Goal: Book appointment/travel/reservation

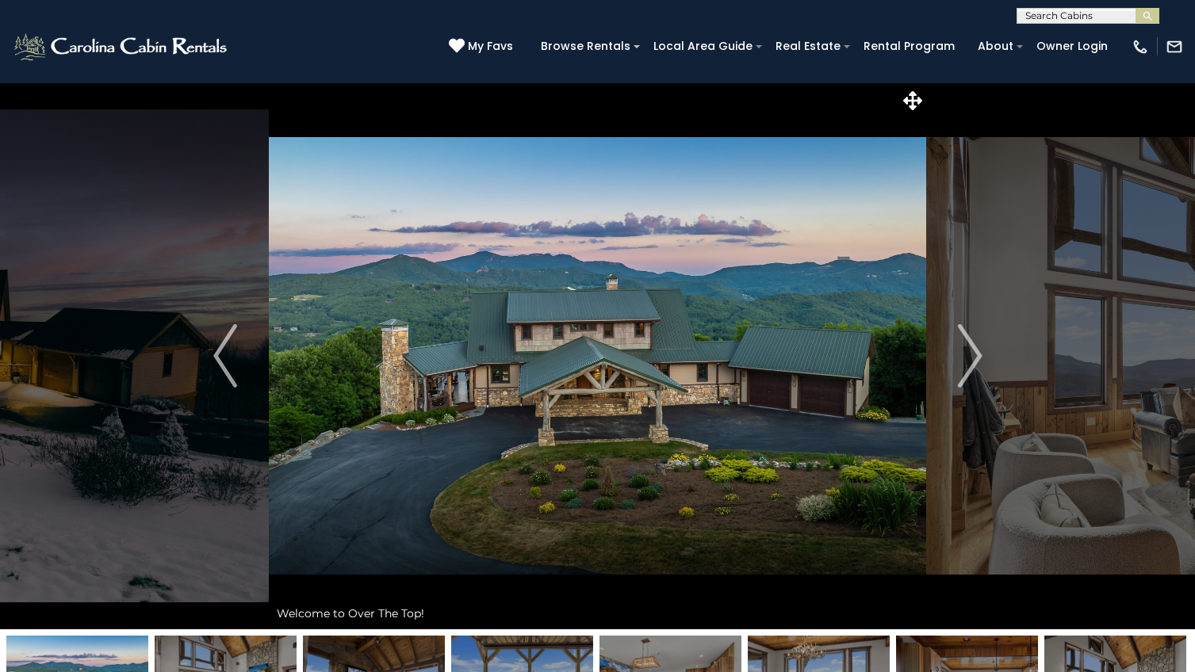
click at [1055, 19] on input "text" at bounding box center [1086, 19] width 139 height 16
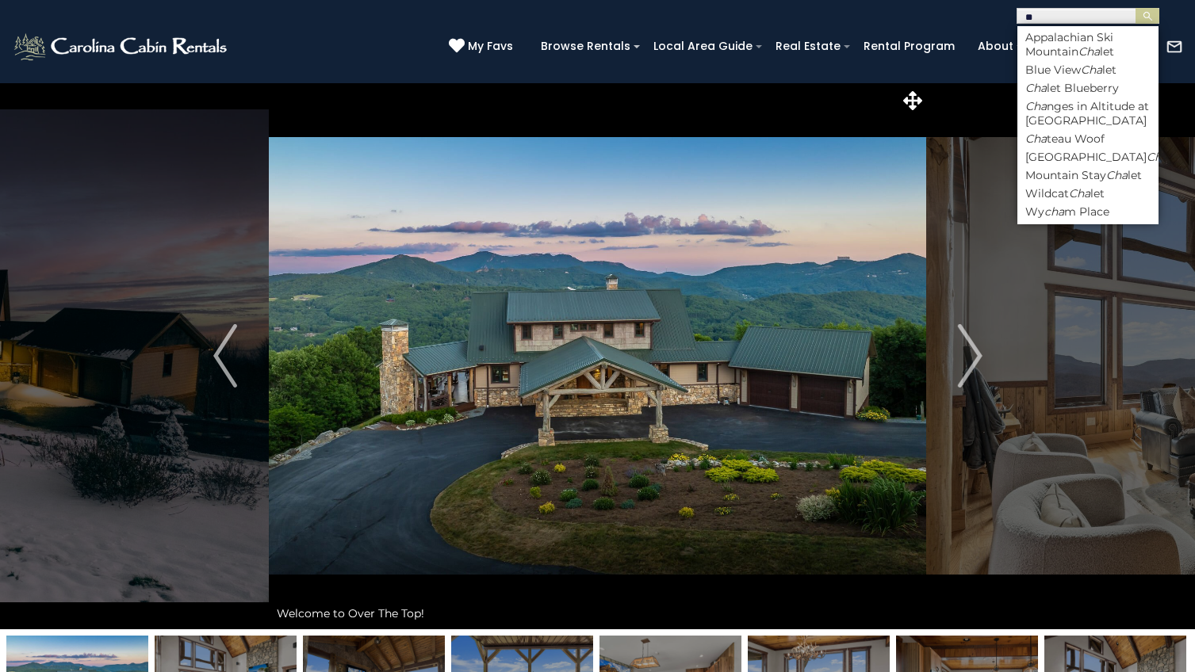
type input "*"
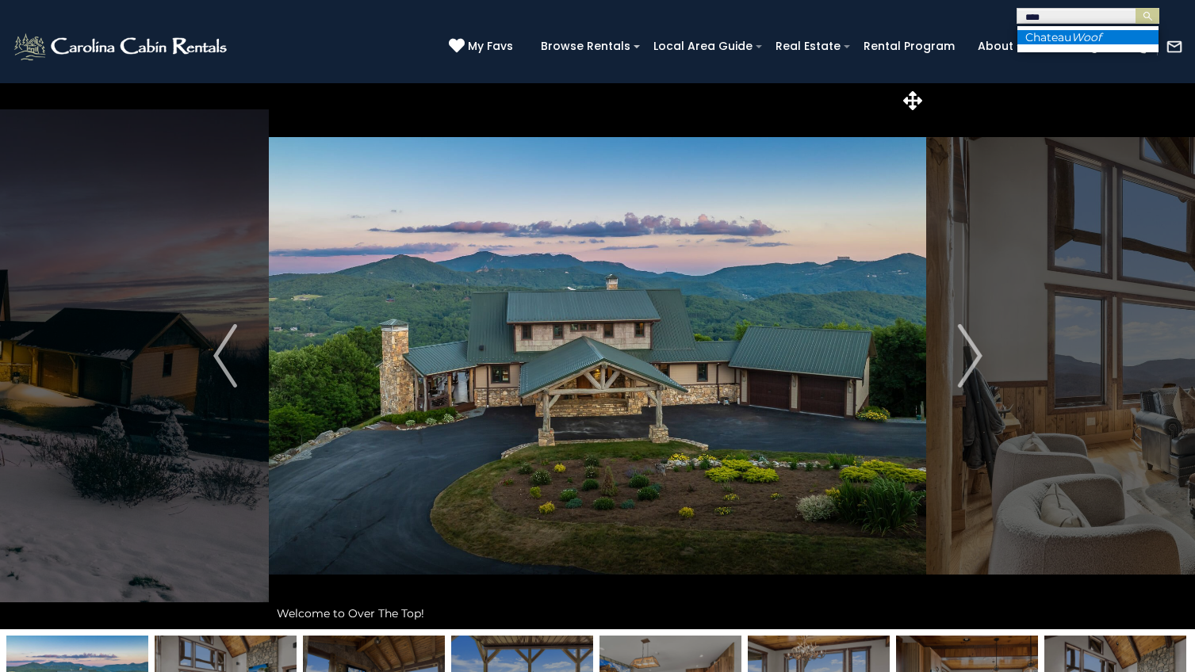
type input "****"
click at [1072, 42] on li "Chateau Woof" at bounding box center [1087, 37] width 141 height 14
click at [1147, 15] on img "submit" at bounding box center [1147, 16] width 12 height 12
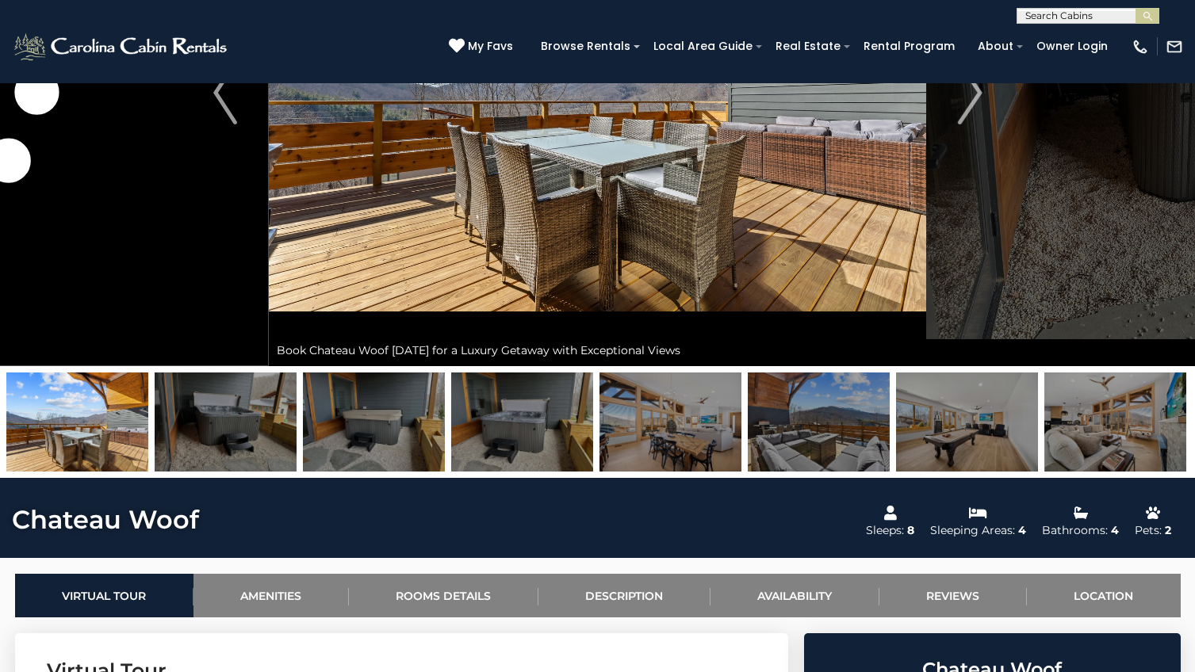
click at [622, 440] on img at bounding box center [670, 422] width 142 height 99
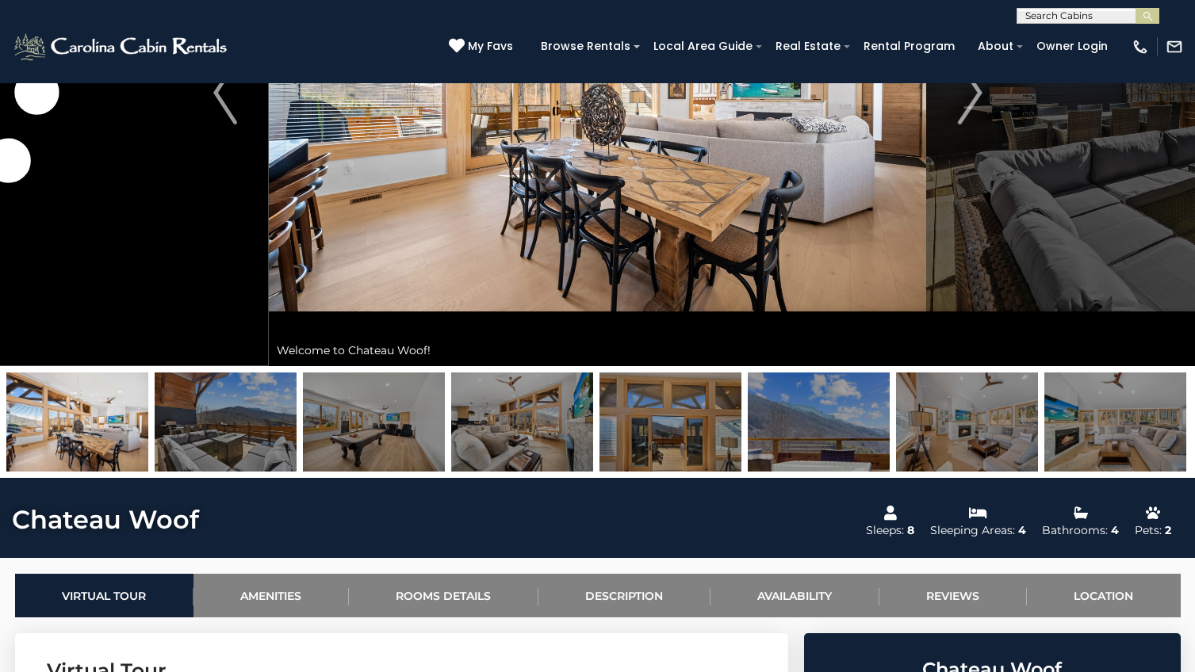
click at [622, 440] on img at bounding box center [670, 422] width 142 height 99
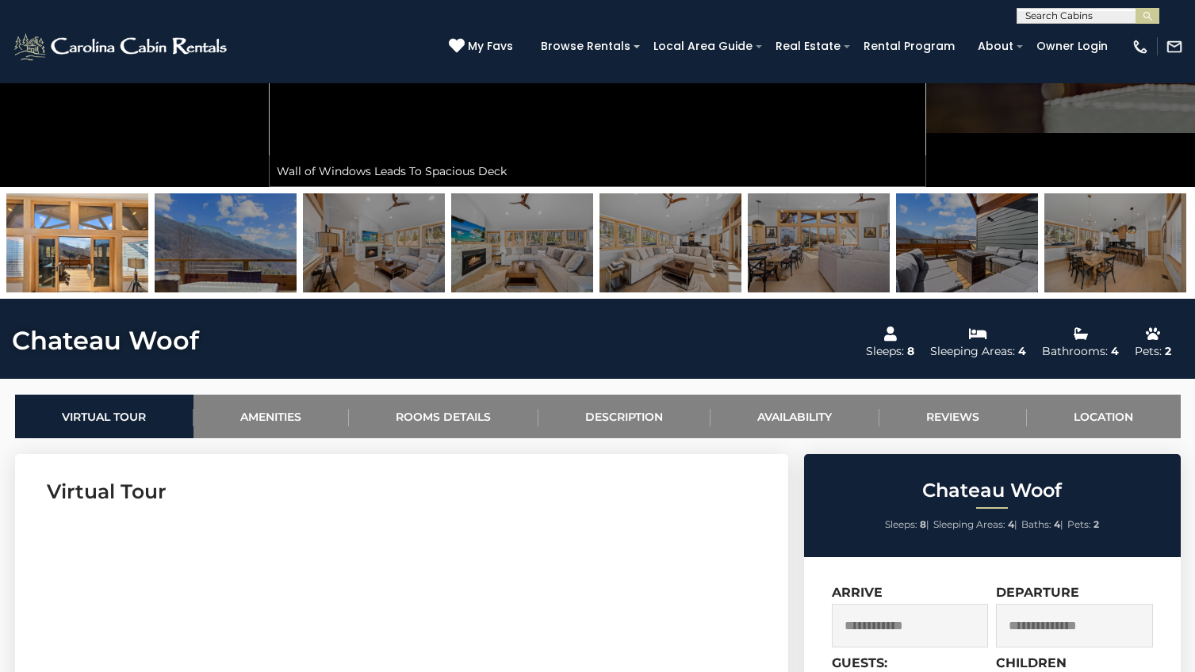
scroll to position [418, 0]
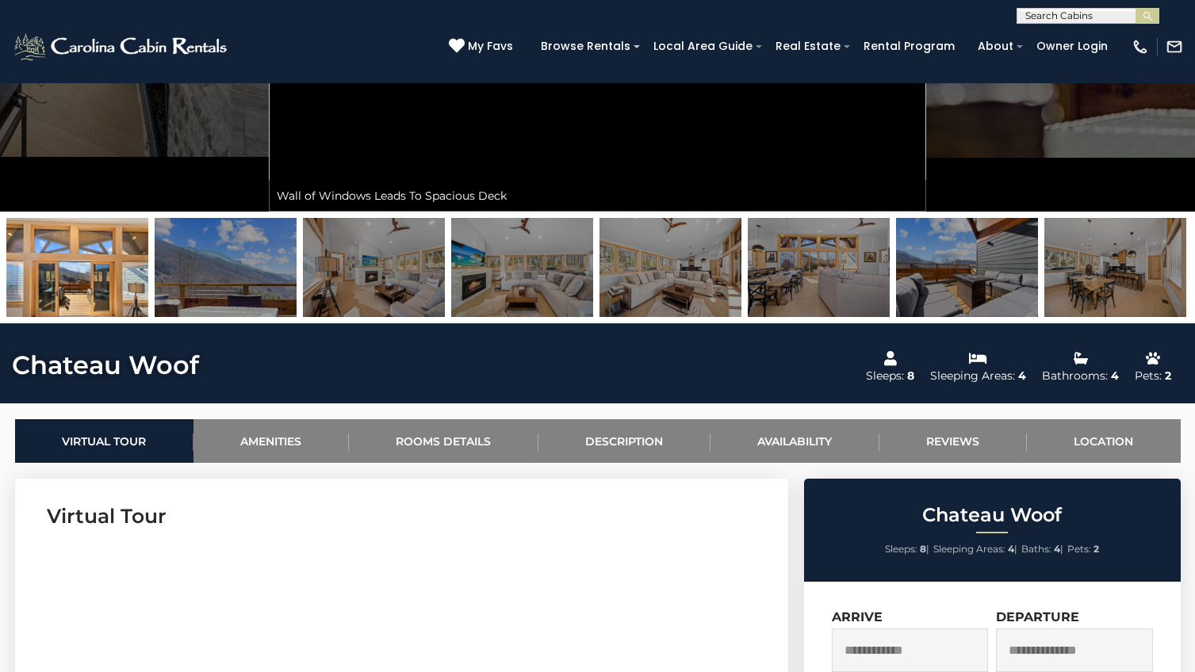
click at [817, 295] on img at bounding box center [819, 267] width 142 height 99
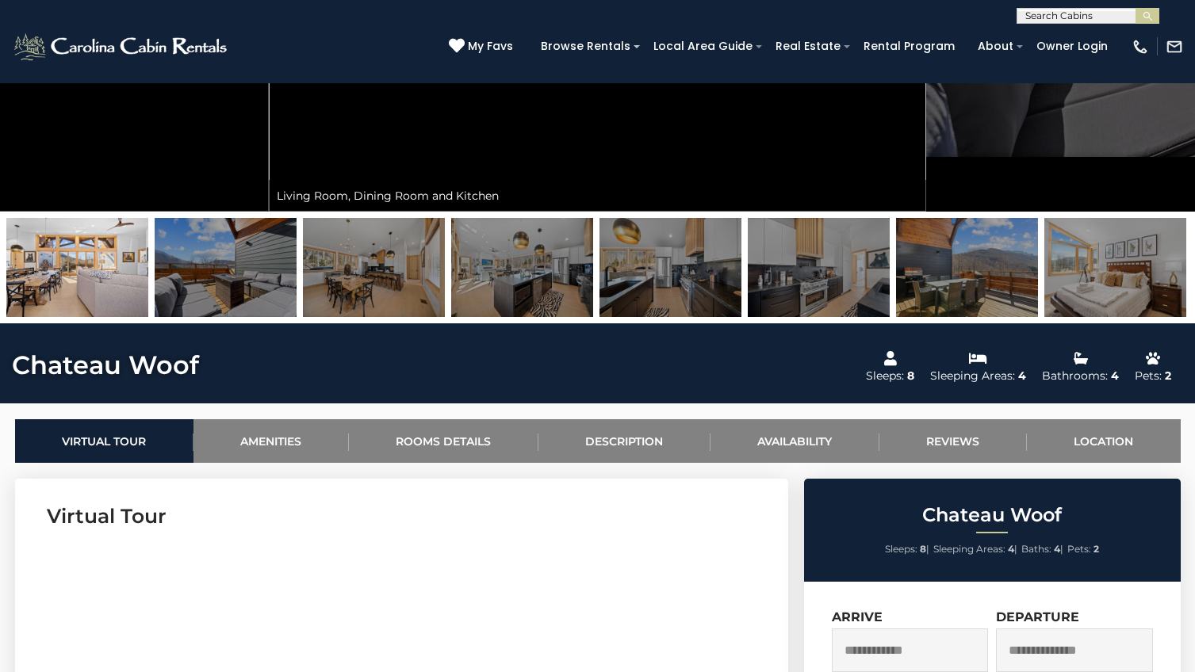
click at [260, 254] on img at bounding box center [226, 267] width 142 height 99
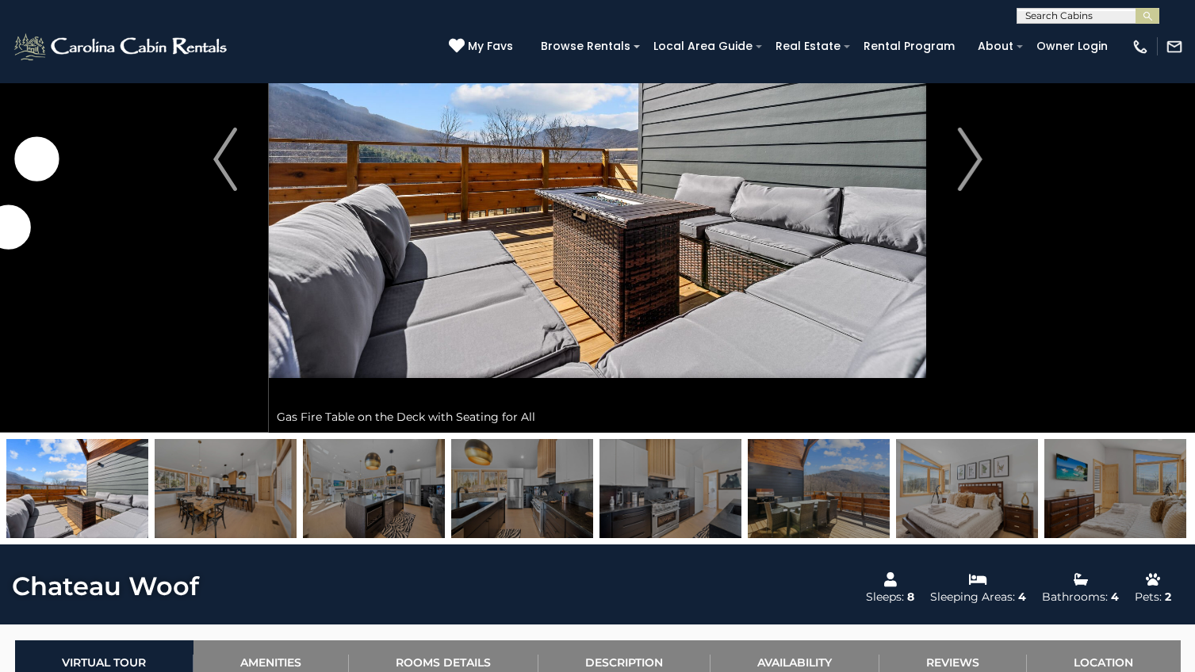
scroll to position [206, 0]
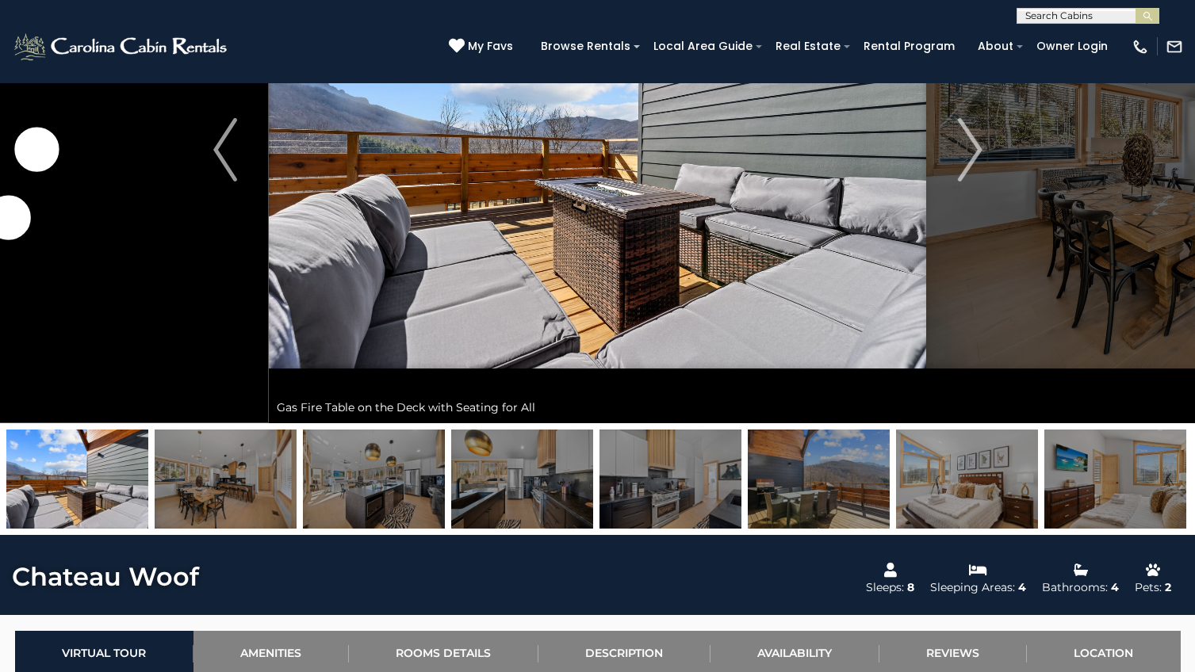
click at [798, 468] on img at bounding box center [819, 479] width 142 height 99
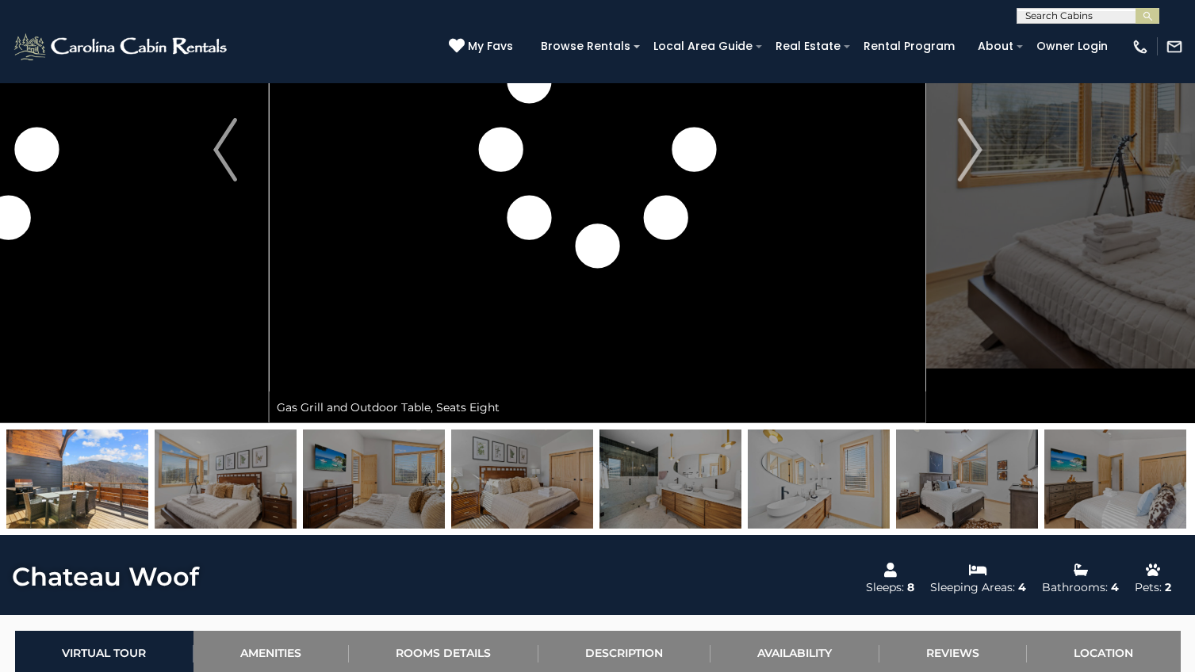
click at [667, 491] on img at bounding box center [670, 479] width 142 height 99
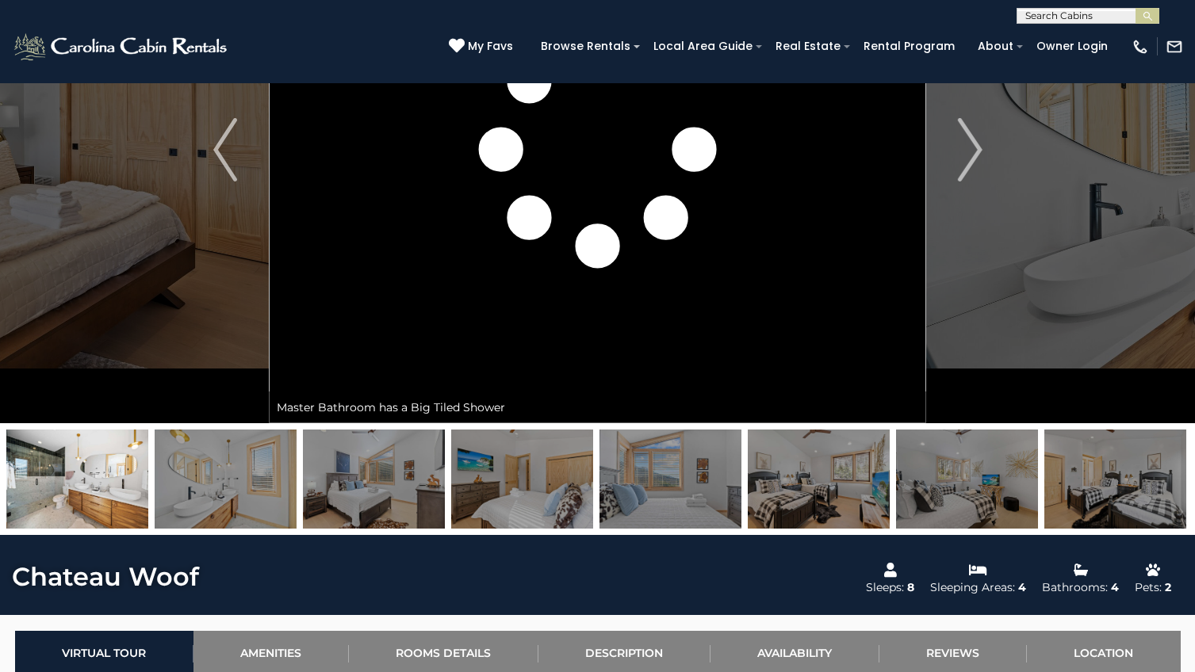
click at [513, 485] on img at bounding box center [522, 479] width 142 height 99
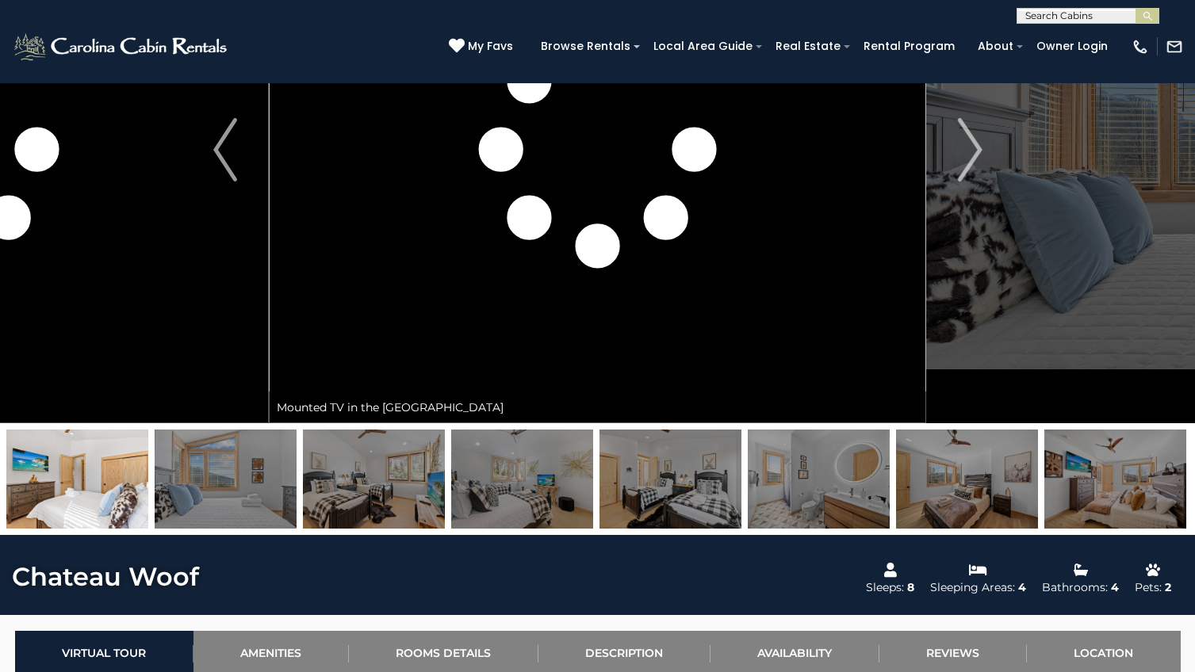
click at [568, 481] on img at bounding box center [522, 479] width 142 height 99
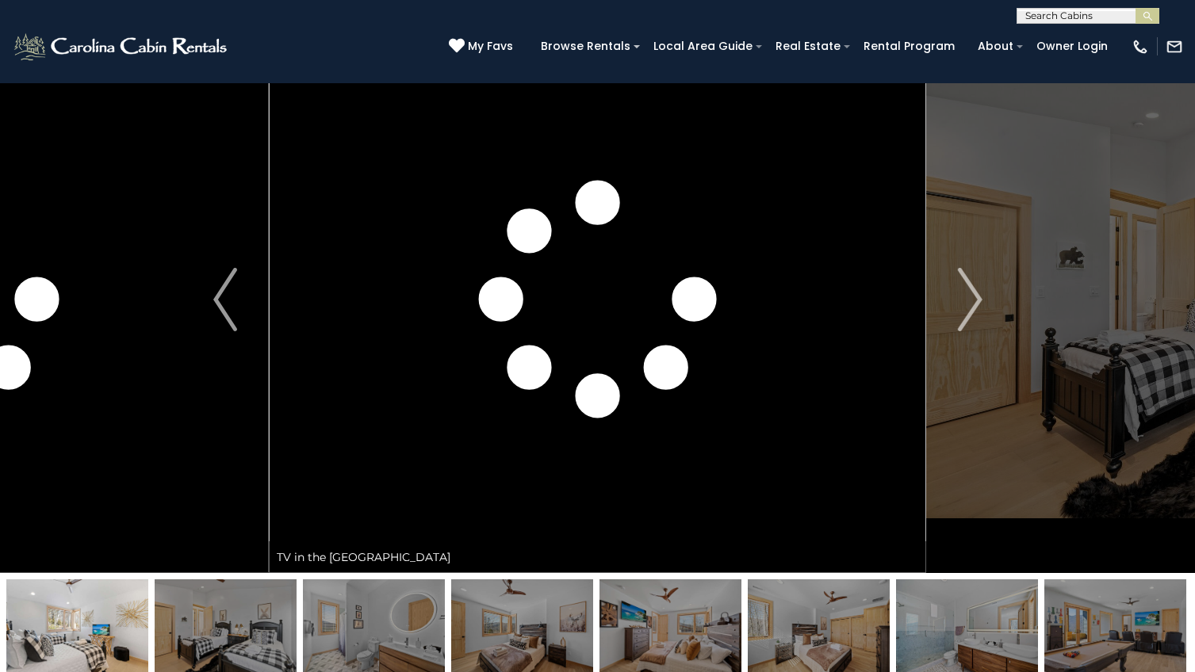
scroll to position [68, 0]
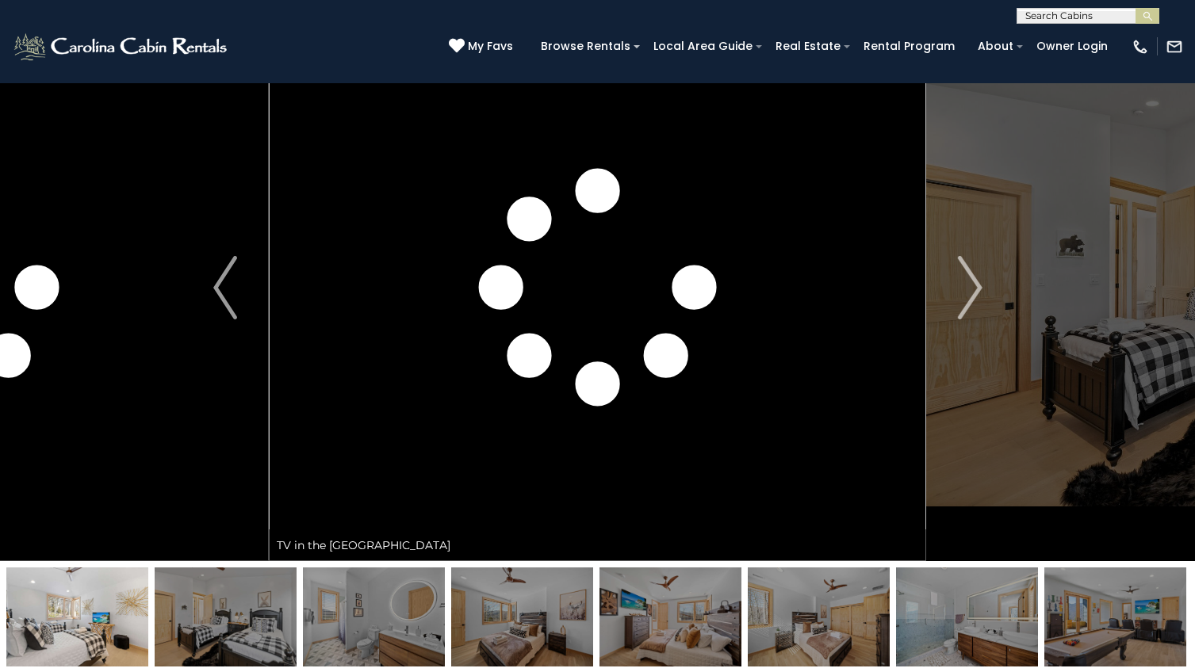
click at [1089, 622] on img at bounding box center [1115, 617] width 142 height 99
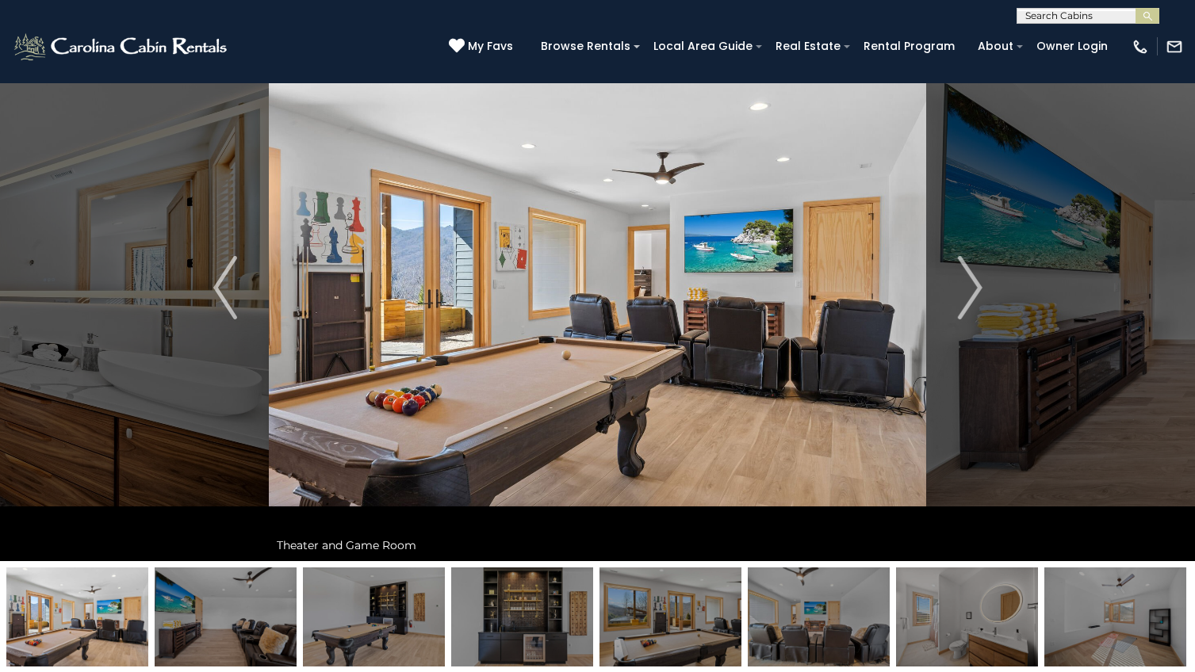
scroll to position [1, 0]
click at [1050, 13] on input "text" at bounding box center [1086, 18] width 139 height 16
type input "*********"
click at [1094, 35] on li "Cool Bree ze" at bounding box center [1087, 37] width 141 height 14
click at [1139, 21] on button "submit" at bounding box center [1147, 16] width 24 height 16
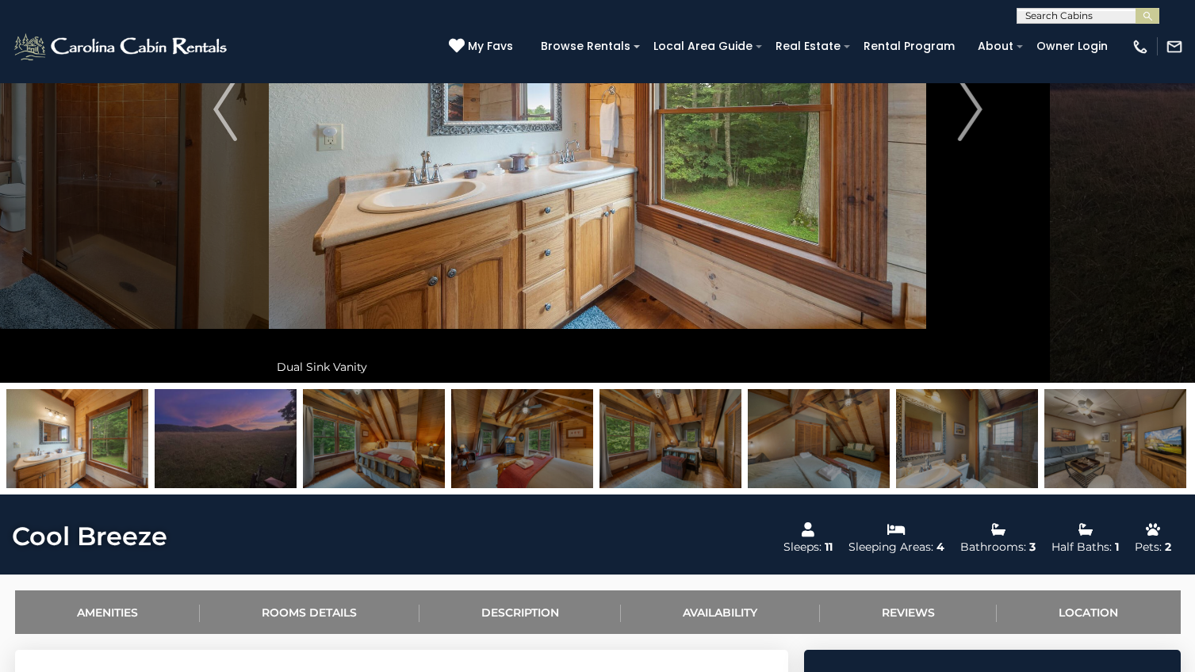
scroll to position [537, 0]
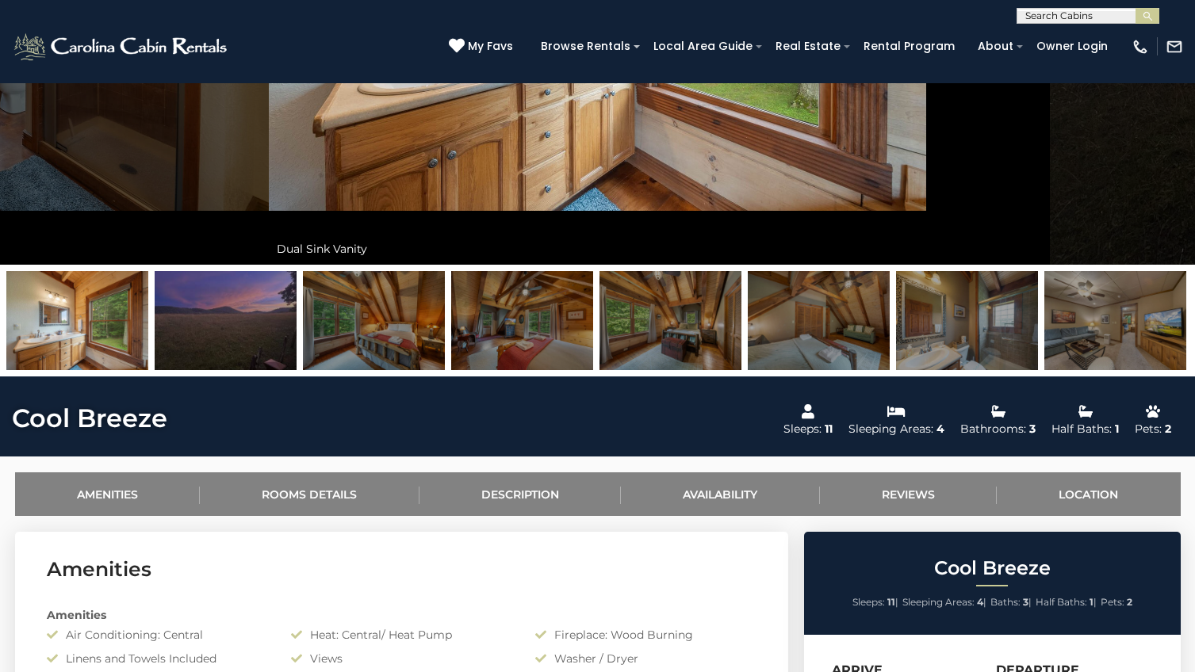
click at [654, 350] on img at bounding box center [670, 320] width 142 height 99
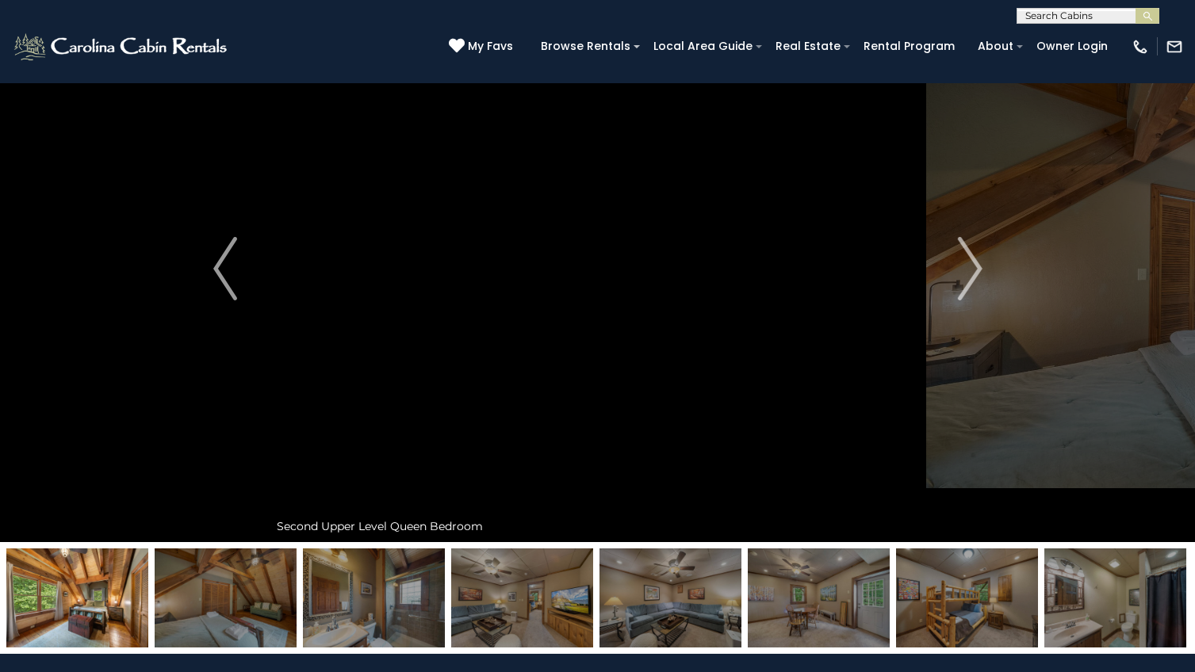
scroll to position [91, 0]
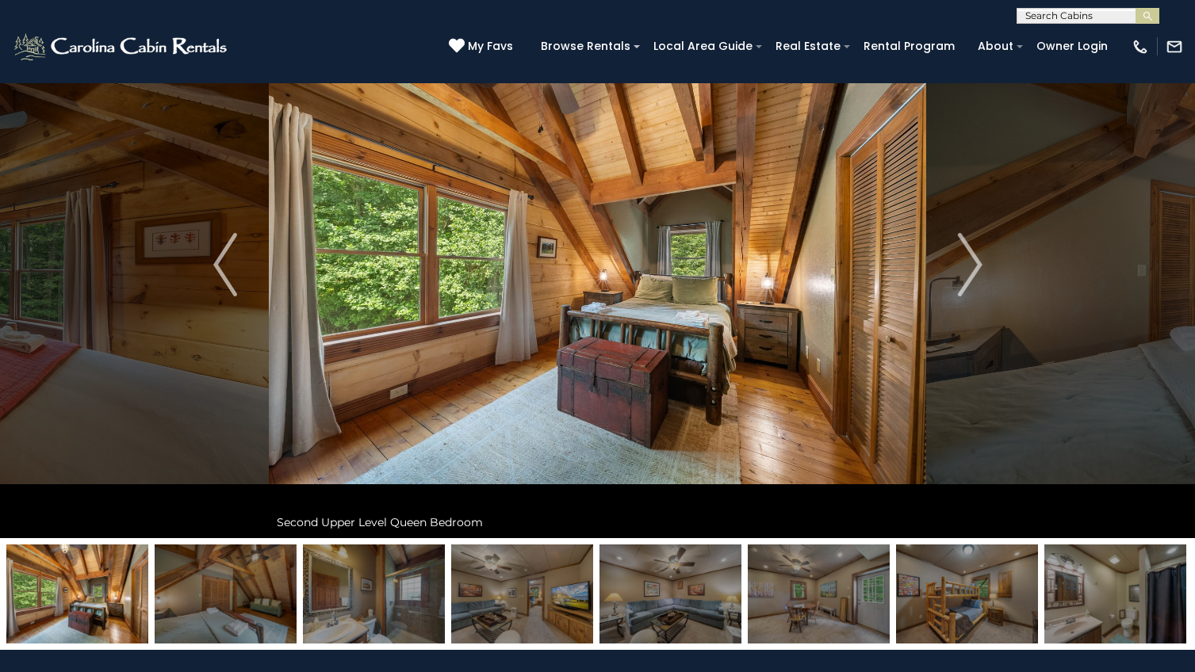
click at [675, 554] on img at bounding box center [670, 594] width 142 height 99
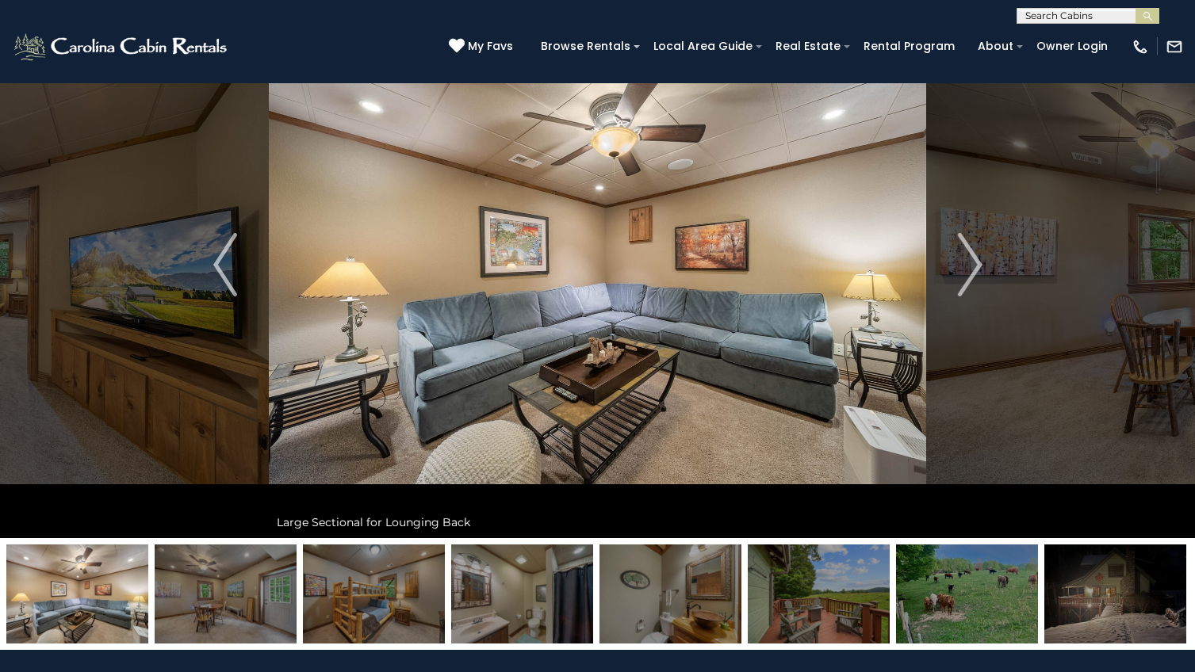
click at [641, 577] on img at bounding box center [670, 594] width 142 height 99
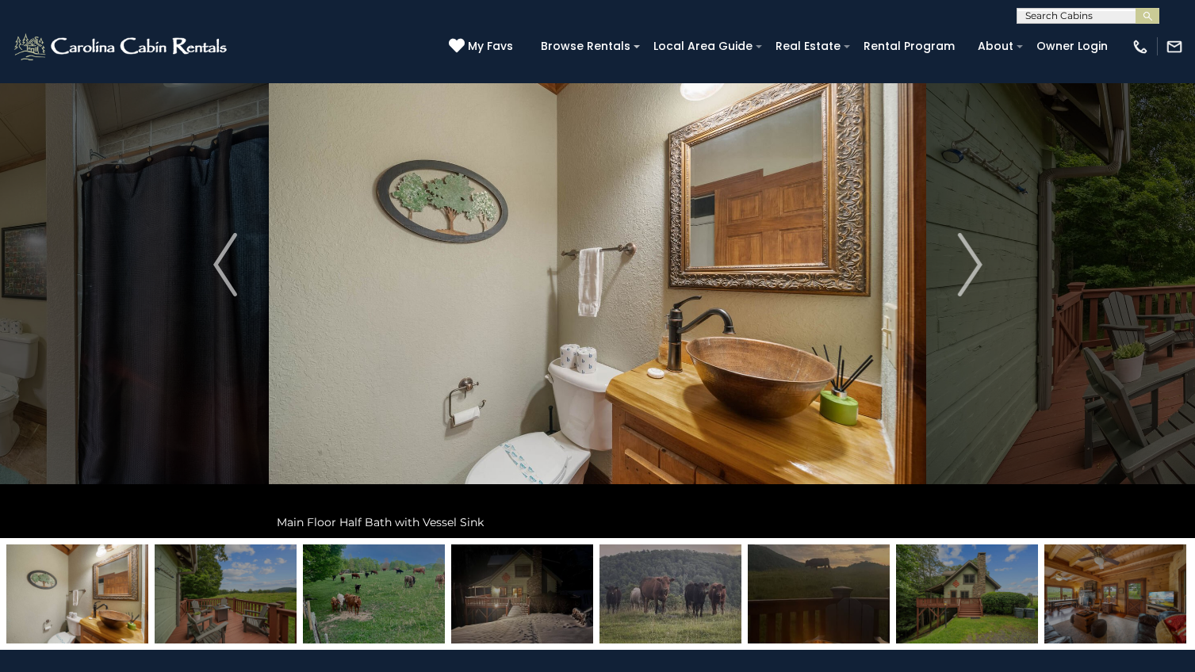
click at [415, 597] on img at bounding box center [374, 594] width 142 height 99
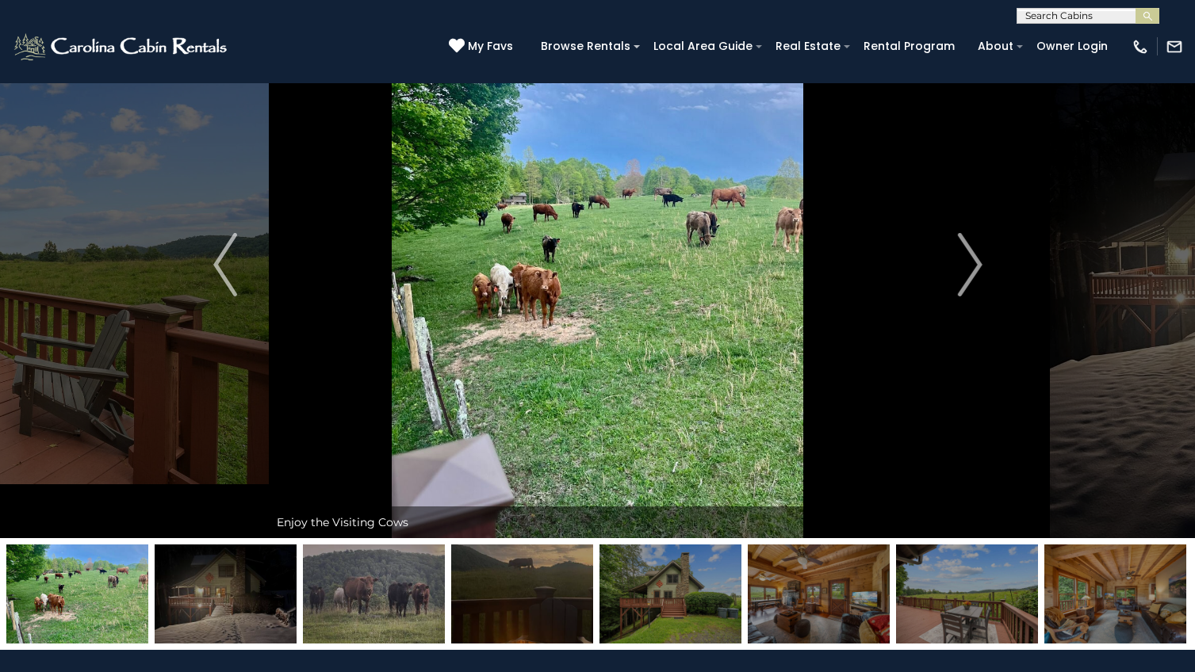
click at [421, 599] on img at bounding box center [374, 594] width 142 height 99
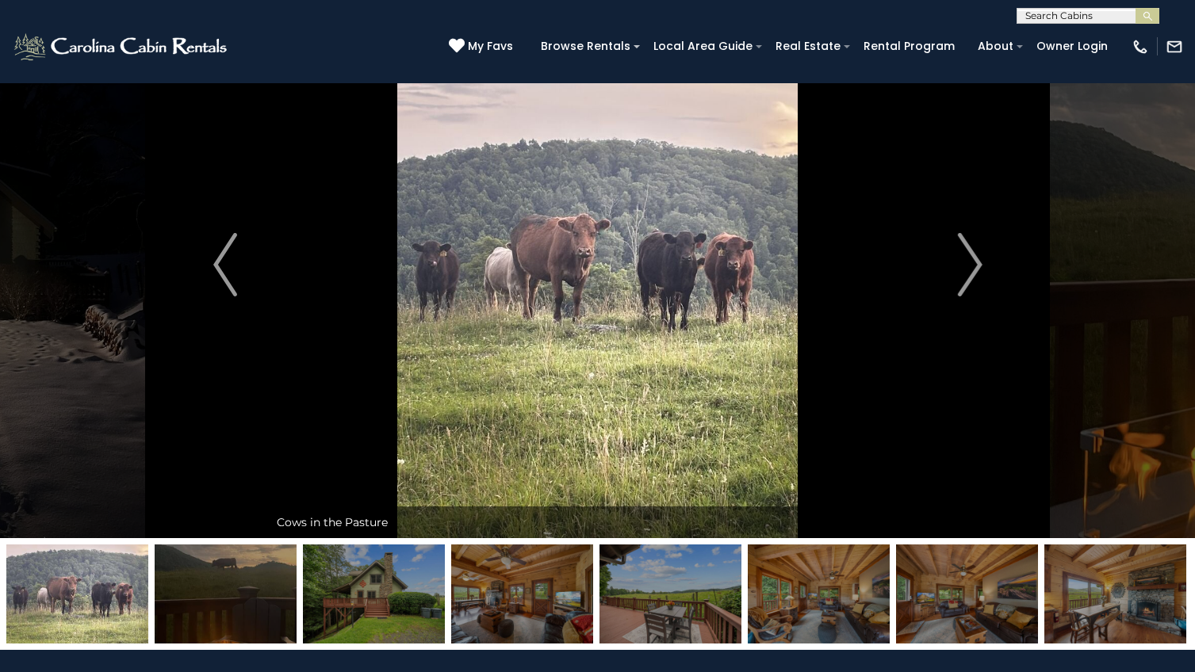
click at [421, 599] on img at bounding box center [374, 594] width 142 height 99
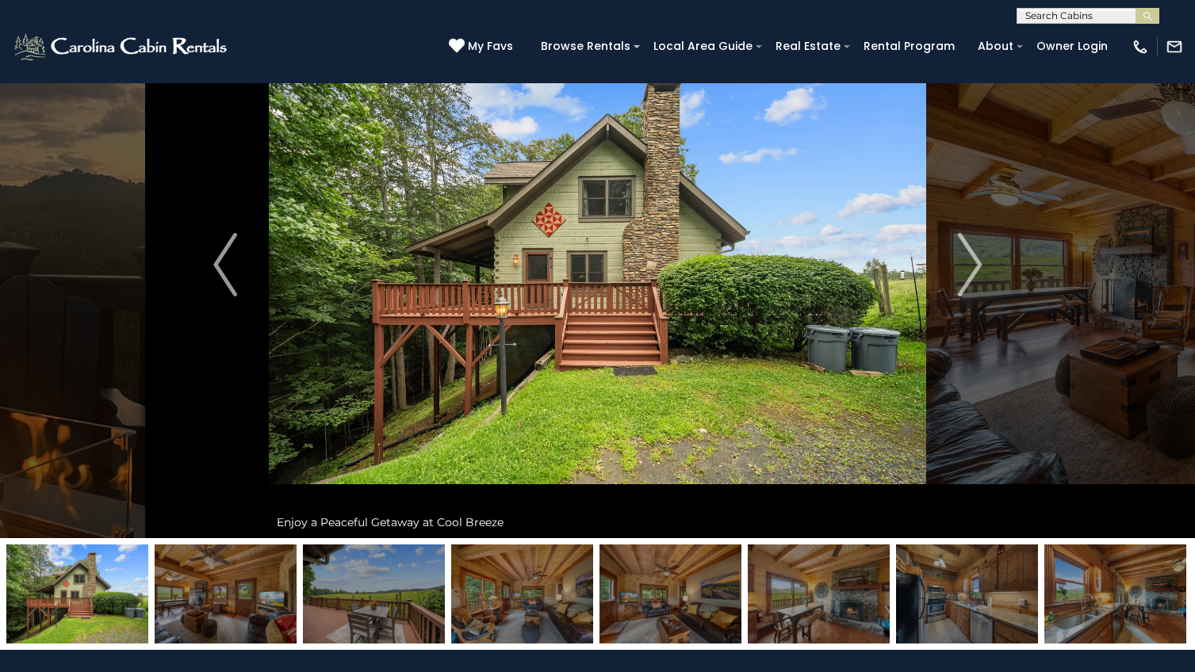
click at [411, 602] on img at bounding box center [374, 594] width 142 height 99
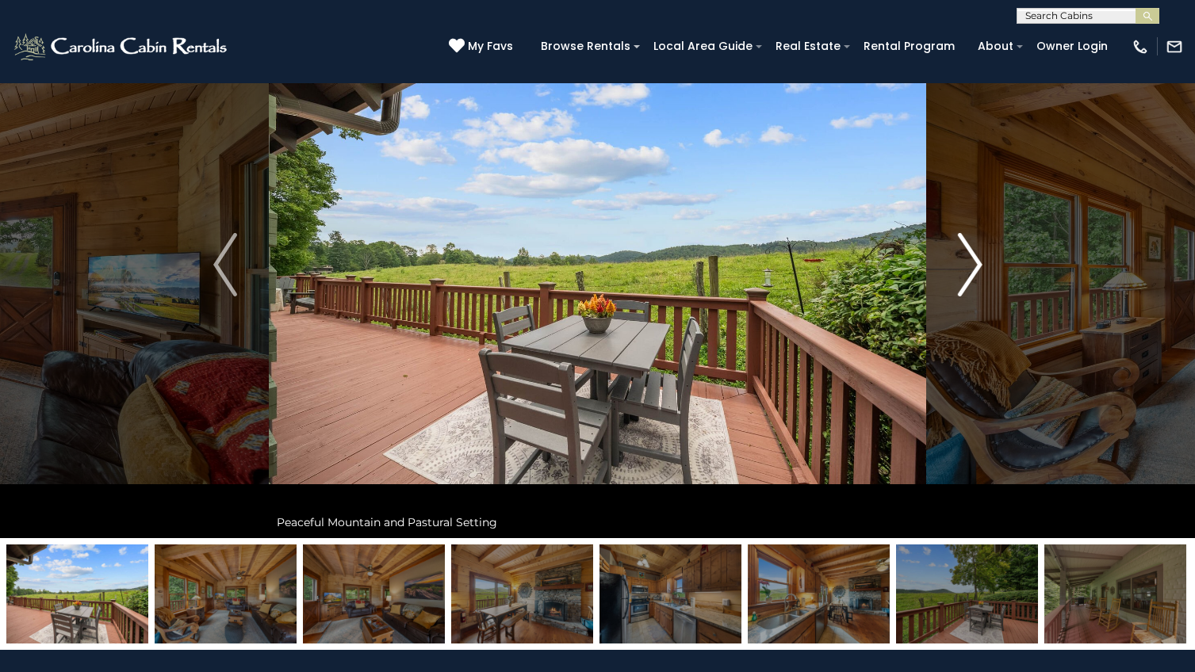
click at [977, 264] on img "Next" at bounding box center [970, 264] width 24 height 63
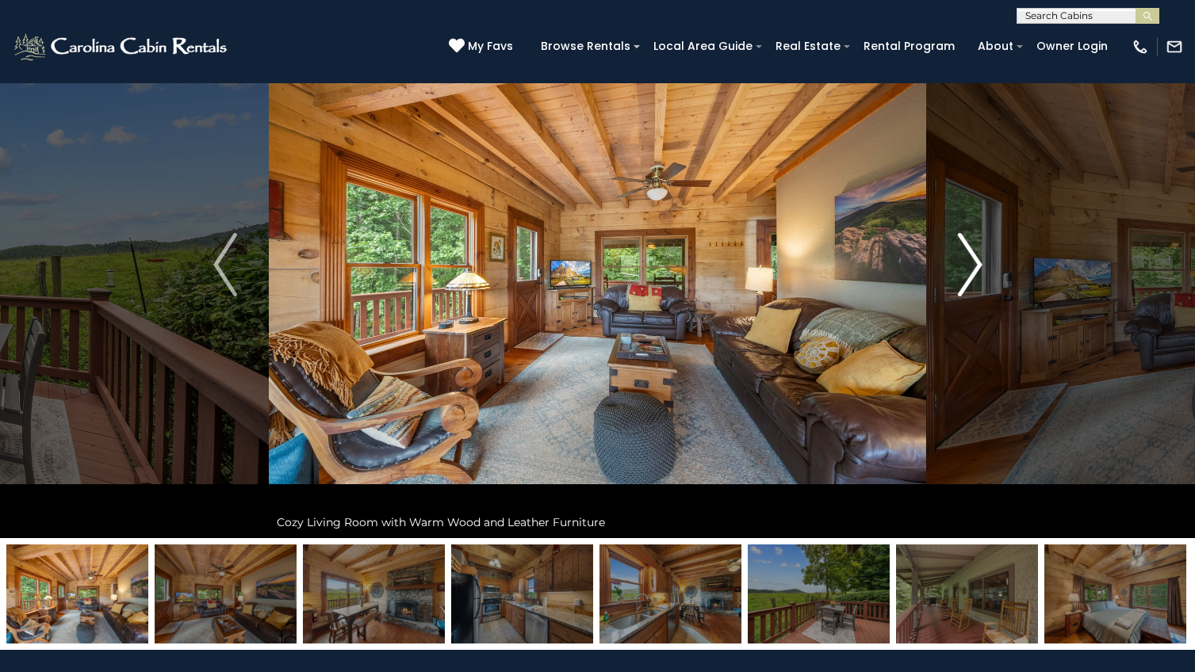
click at [977, 264] on img "Next" at bounding box center [970, 264] width 24 height 63
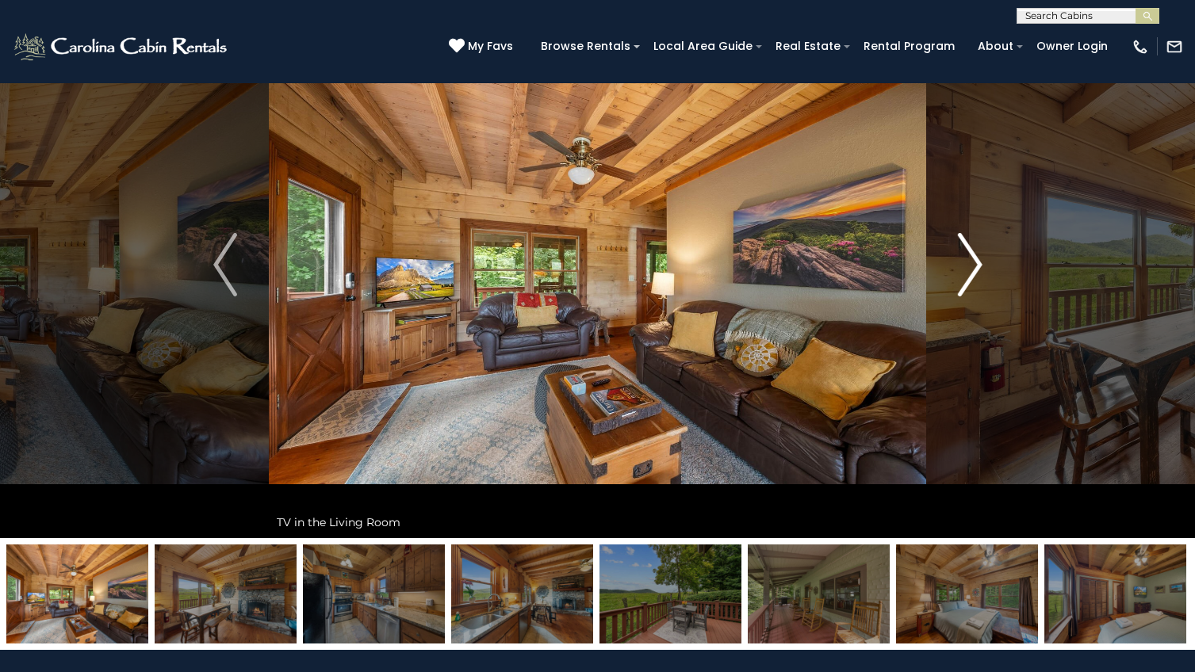
click at [977, 264] on img "Next" at bounding box center [970, 264] width 24 height 63
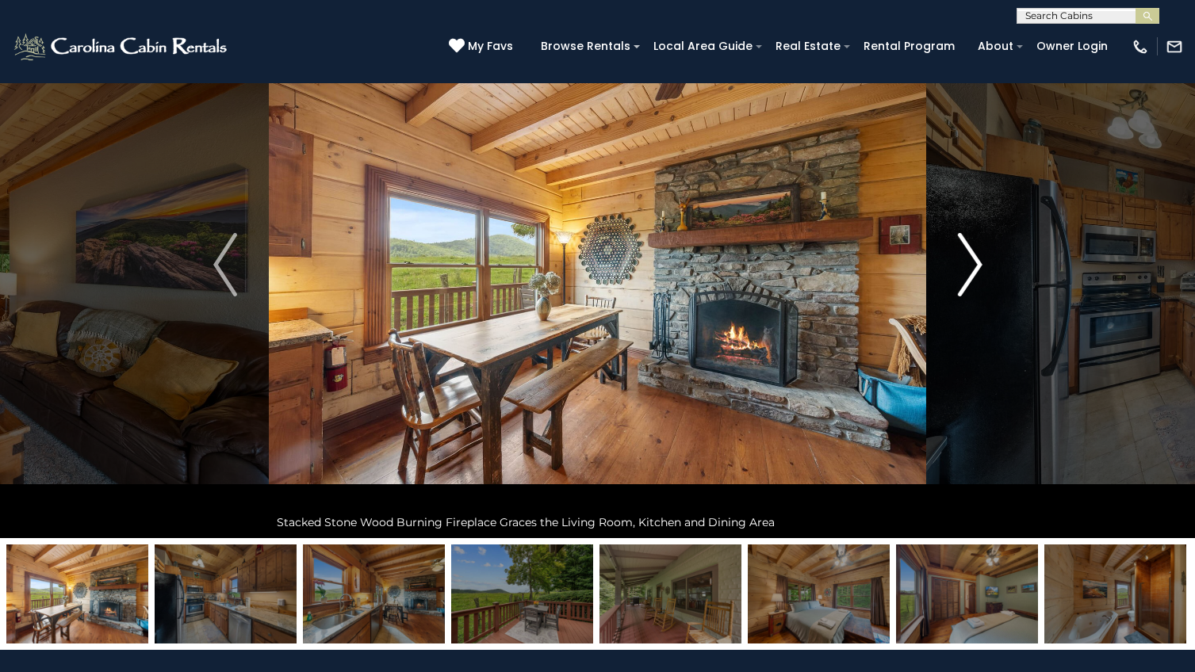
click at [977, 264] on img "Next" at bounding box center [970, 264] width 24 height 63
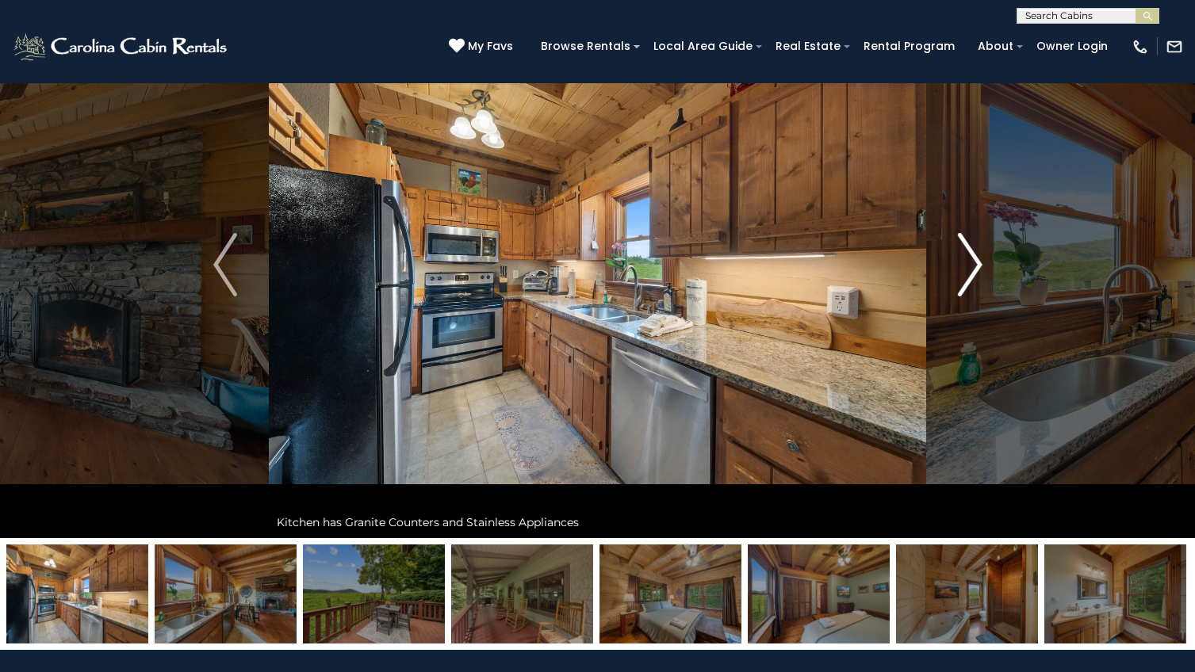
click at [977, 264] on img "Next" at bounding box center [970, 264] width 24 height 63
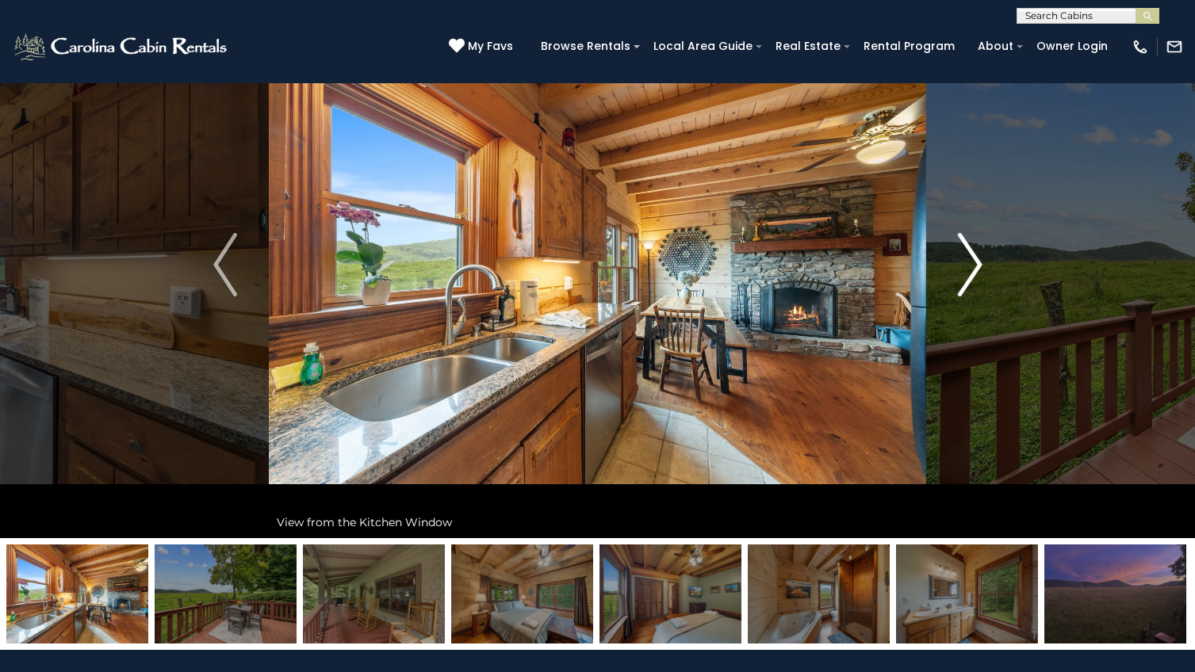
click at [977, 264] on img "Next" at bounding box center [970, 264] width 24 height 63
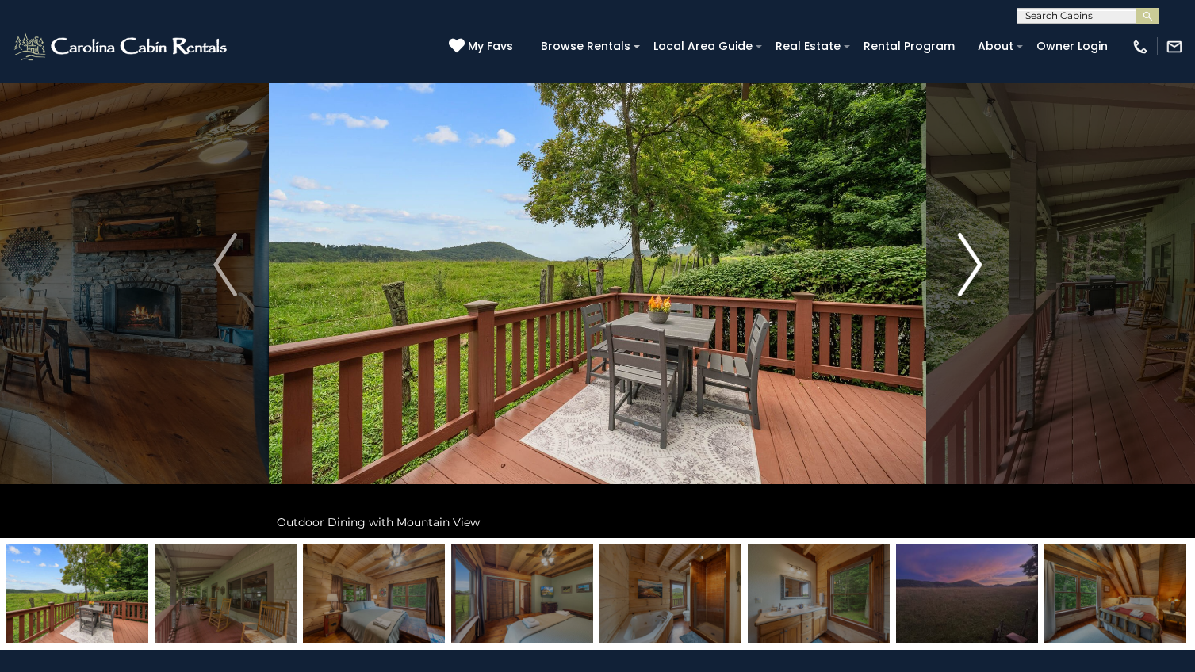
click at [977, 264] on img "Next" at bounding box center [970, 264] width 24 height 63
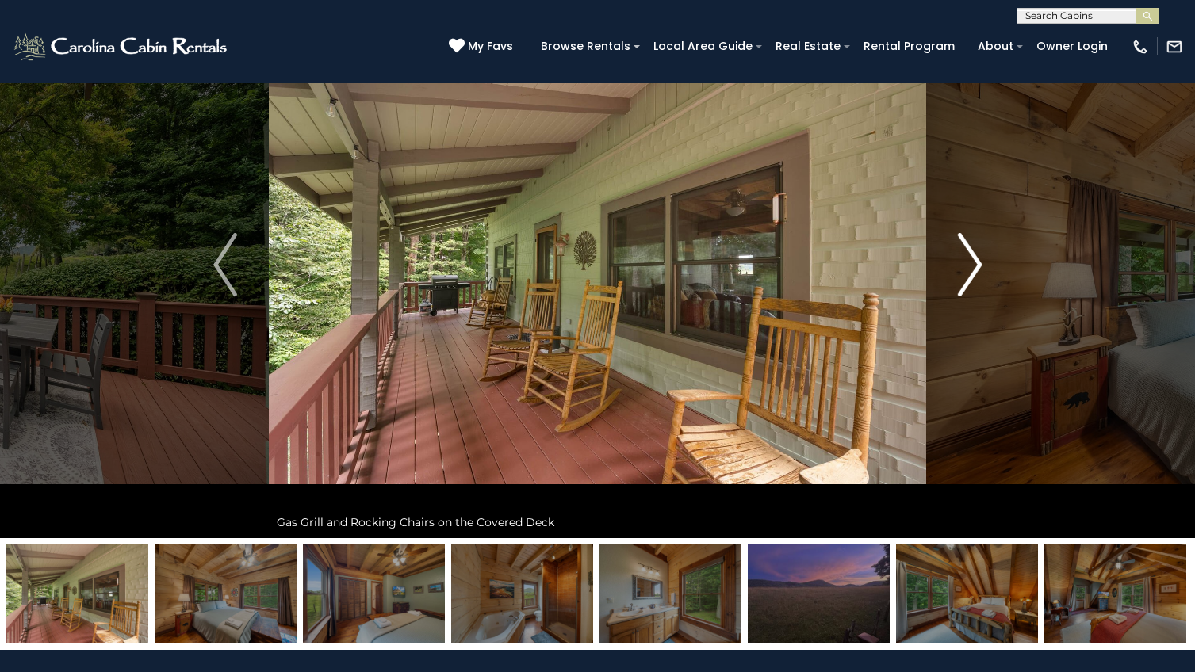
click at [977, 264] on img "Next" at bounding box center [970, 264] width 24 height 63
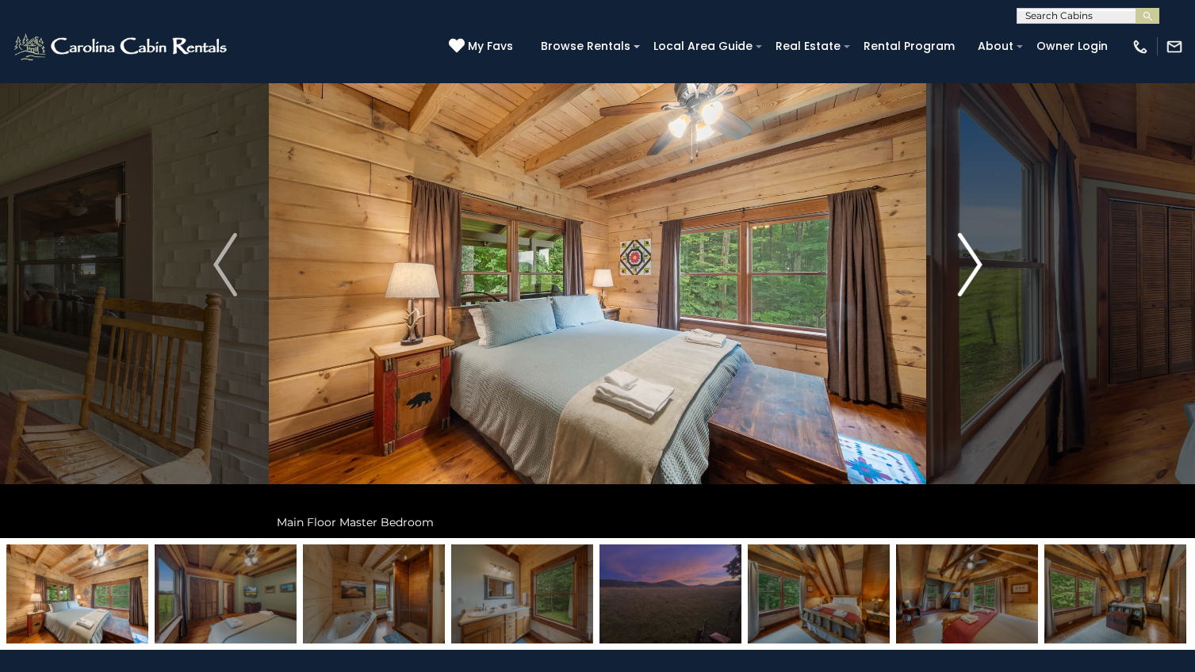
click at [977, 264] on img "Next" at bounding box center [970, 264] width 24 height 63
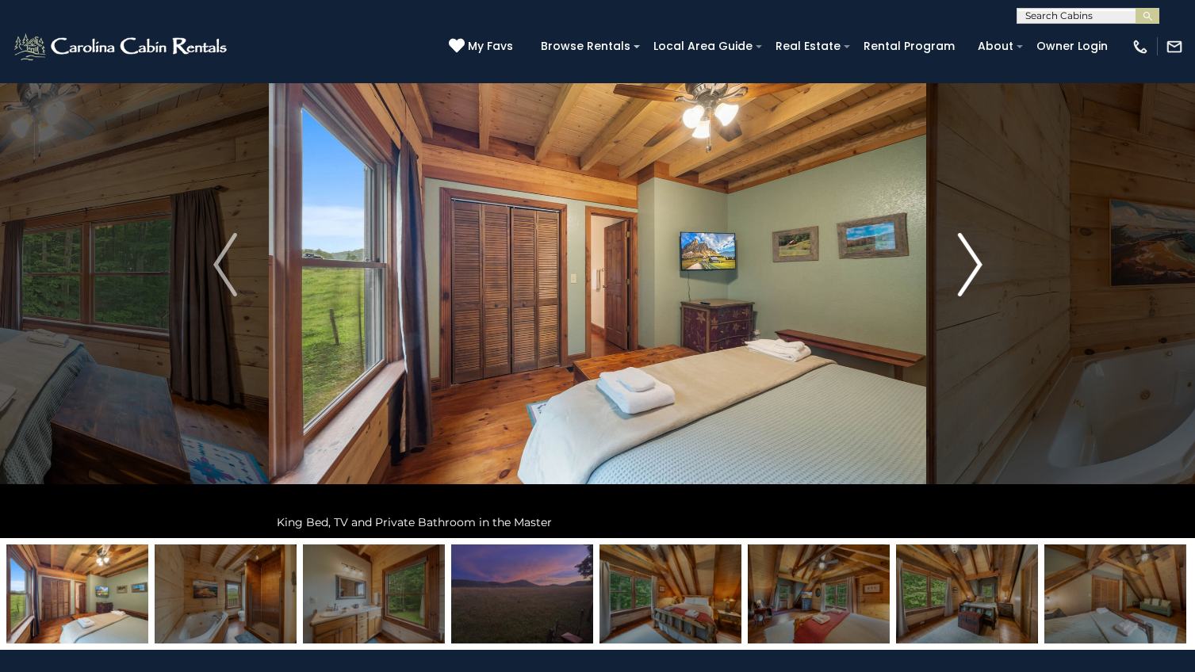
click at [977, 264] on img "Next" at bounding box center [970, 264] width 24 height 63
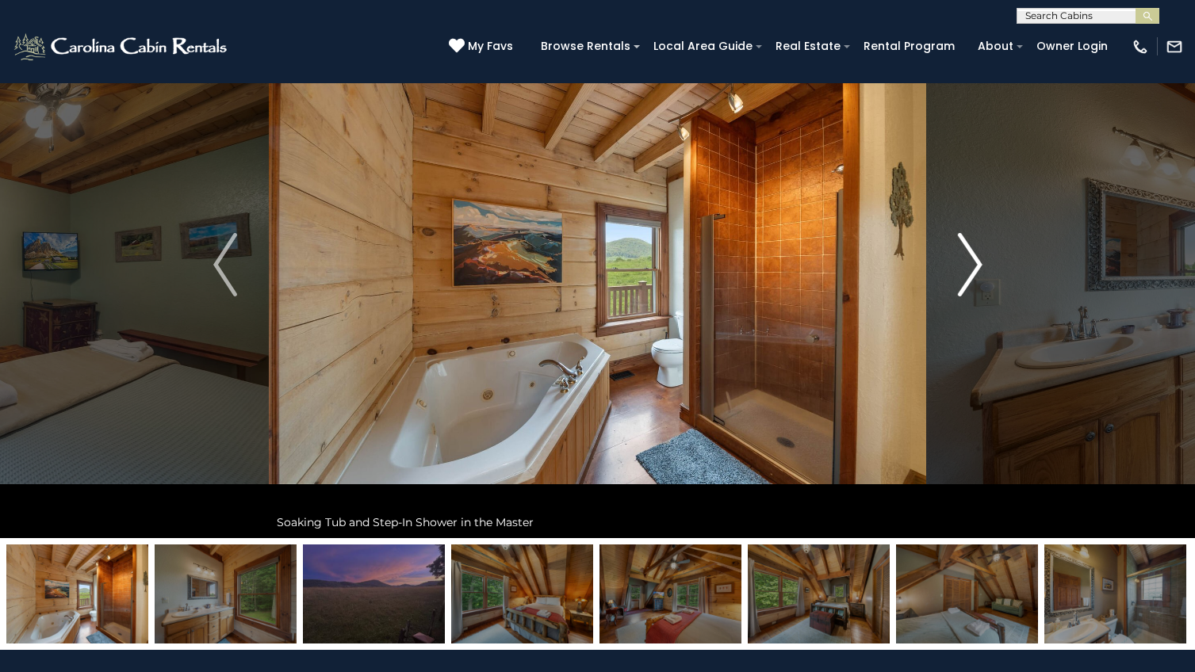
click at [977, 264] on img "Next" at bounding box center [970, 264] width 24 height 63
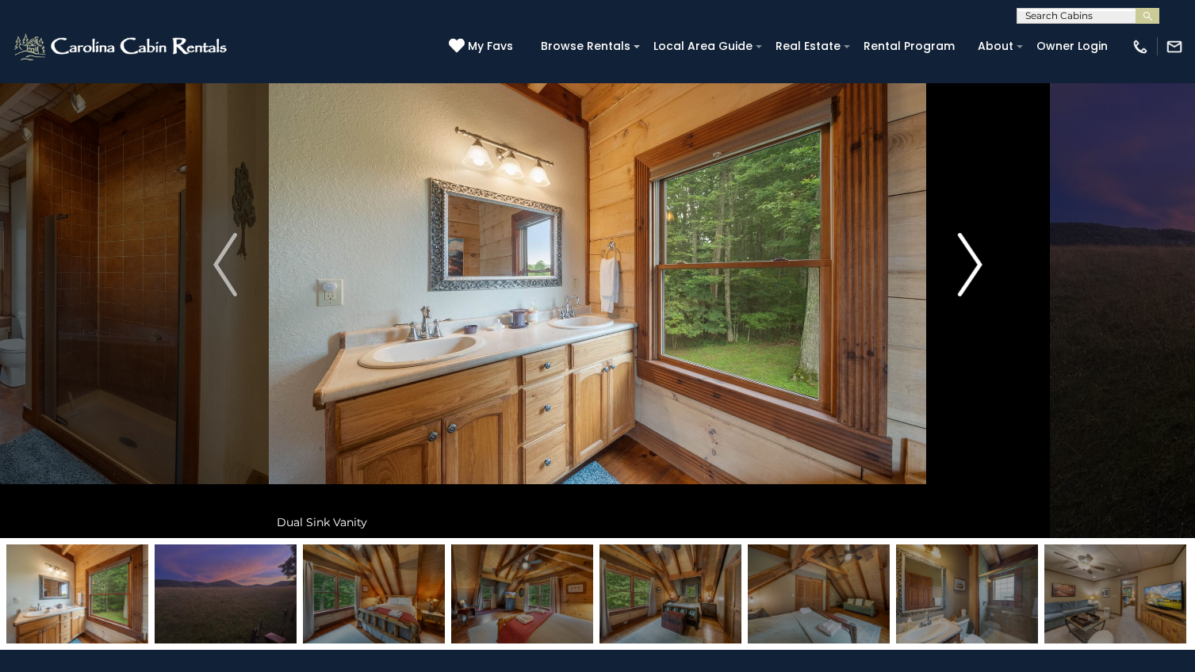
click at [977, 264] on img "Next" at bounding box center [970, 264] width 24 height 63
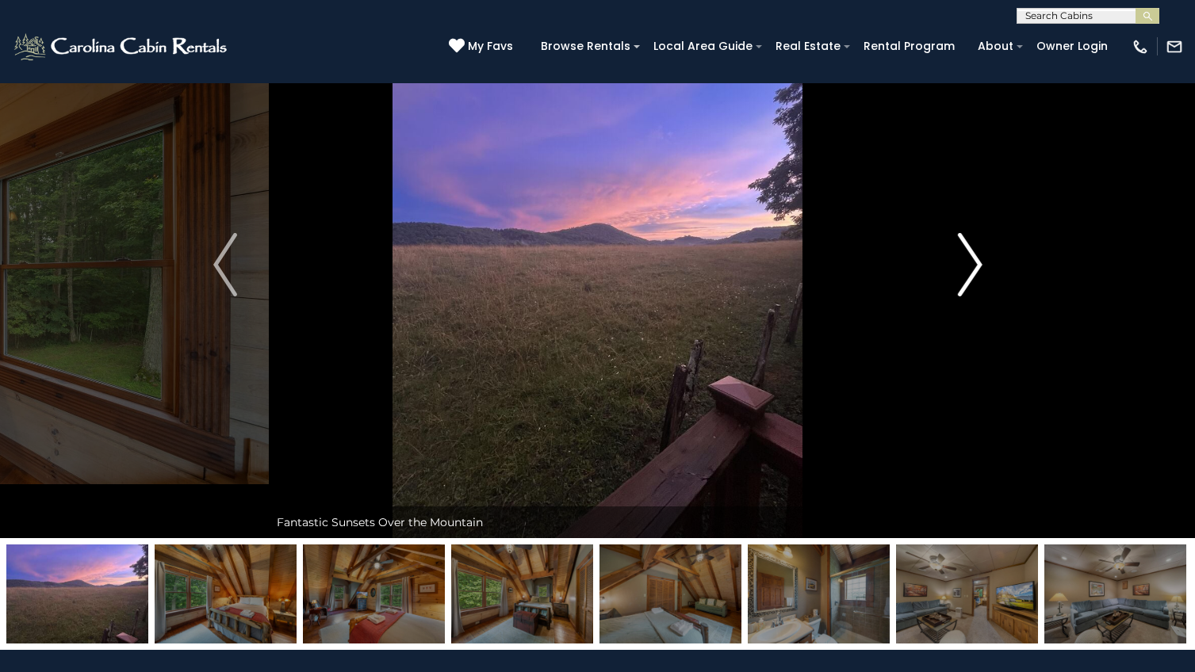
click at [977, 264] on img "Next" at bounding box center [970, 264] width 24 height 63
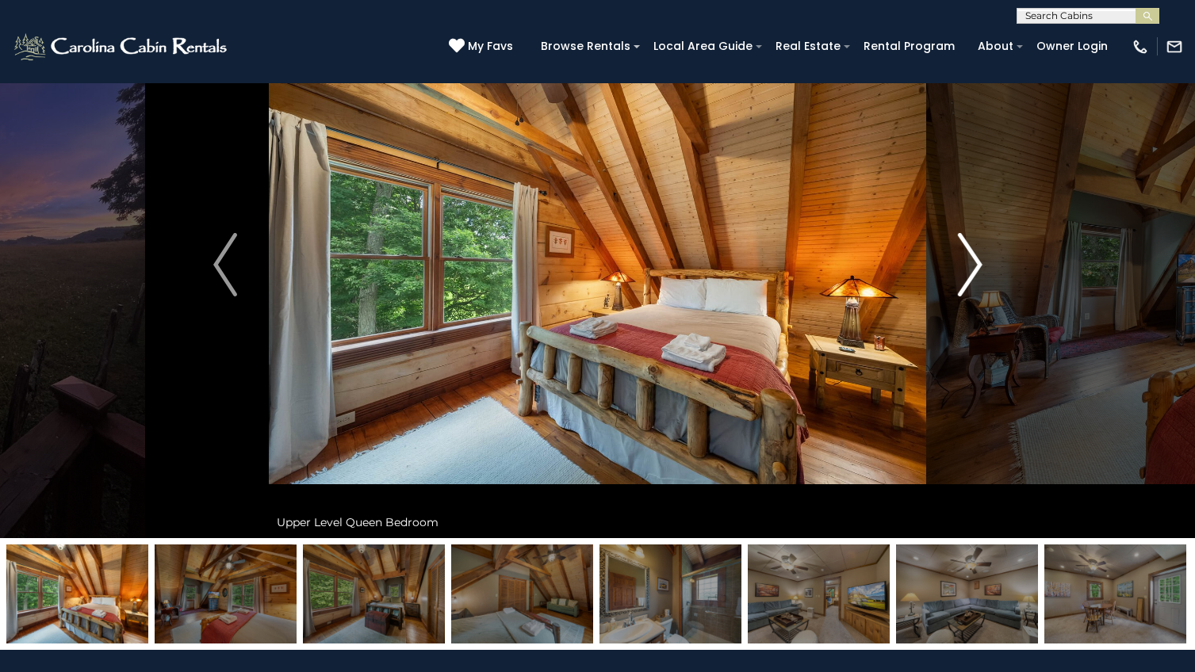
click at [977, 264] on img "Next" at bounding box center [970, 264] width 24 height 63
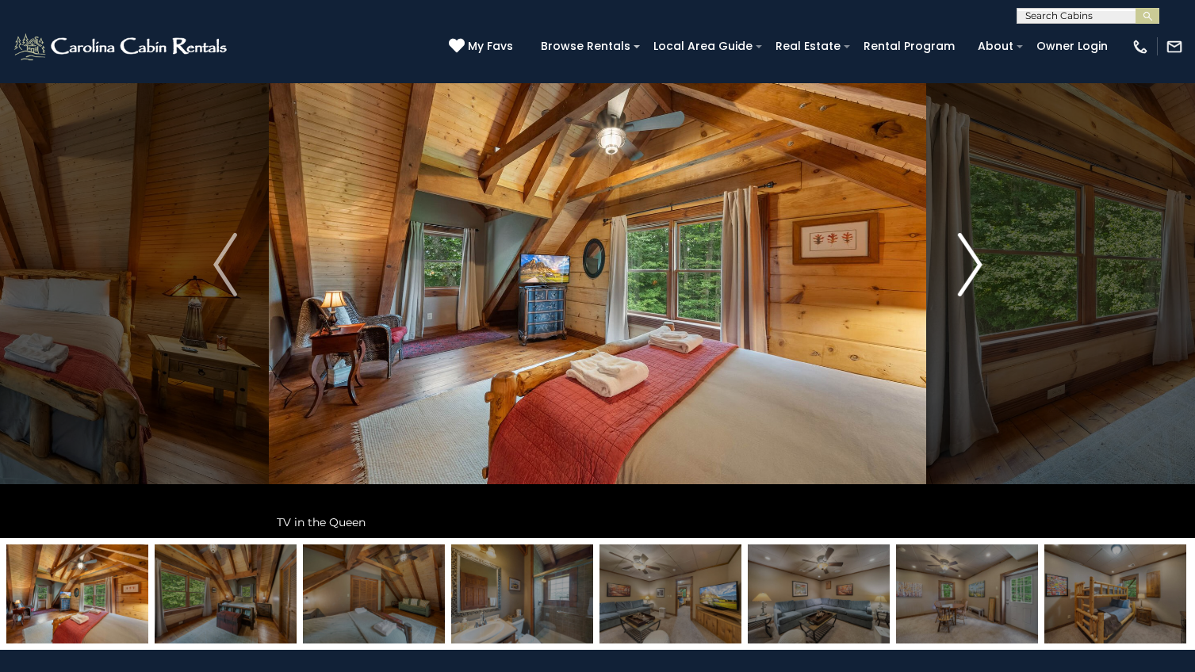
click at [976, 264] on img "Next" at bounding box center [970, 264] width 24 height 63
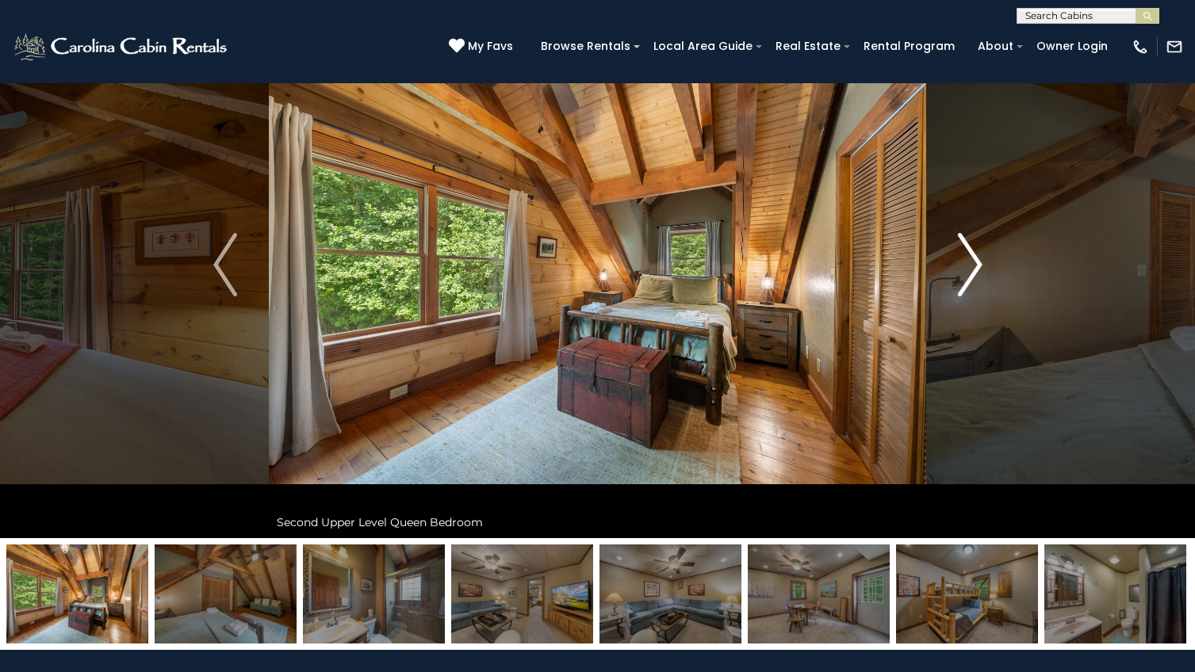
click at [976, 264] on img "Next" at bounding box center [970, 264] width 24 height 63
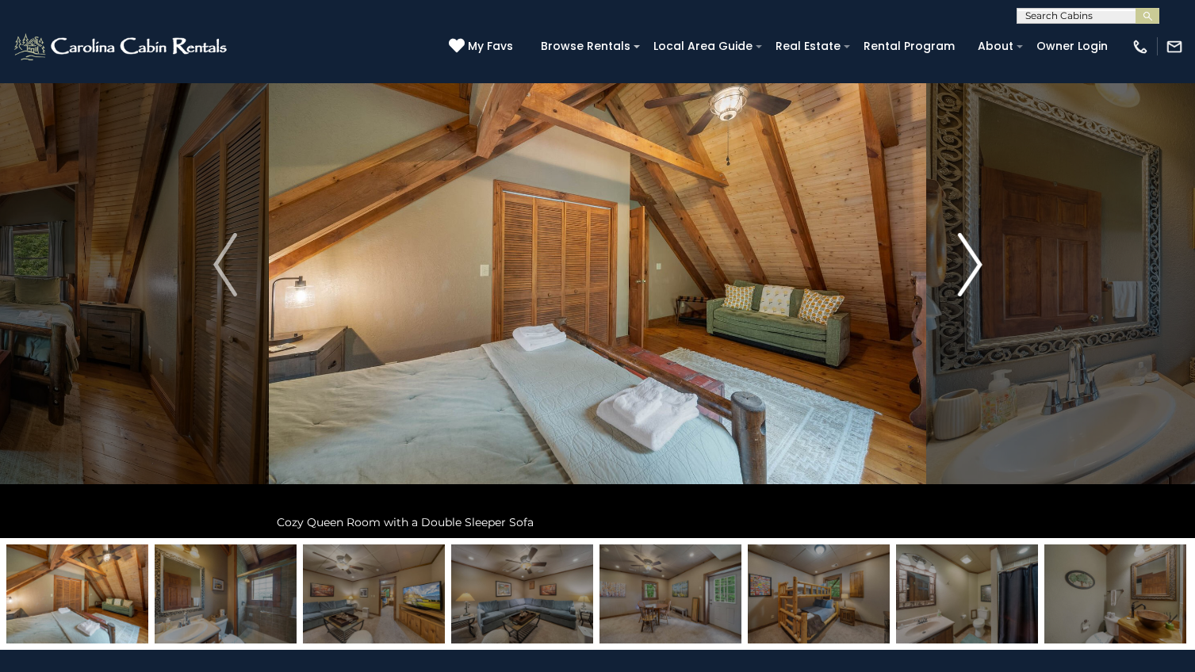
click at [976, 264] on img "Next" at bounding box center [970, 264] width 24 height 63
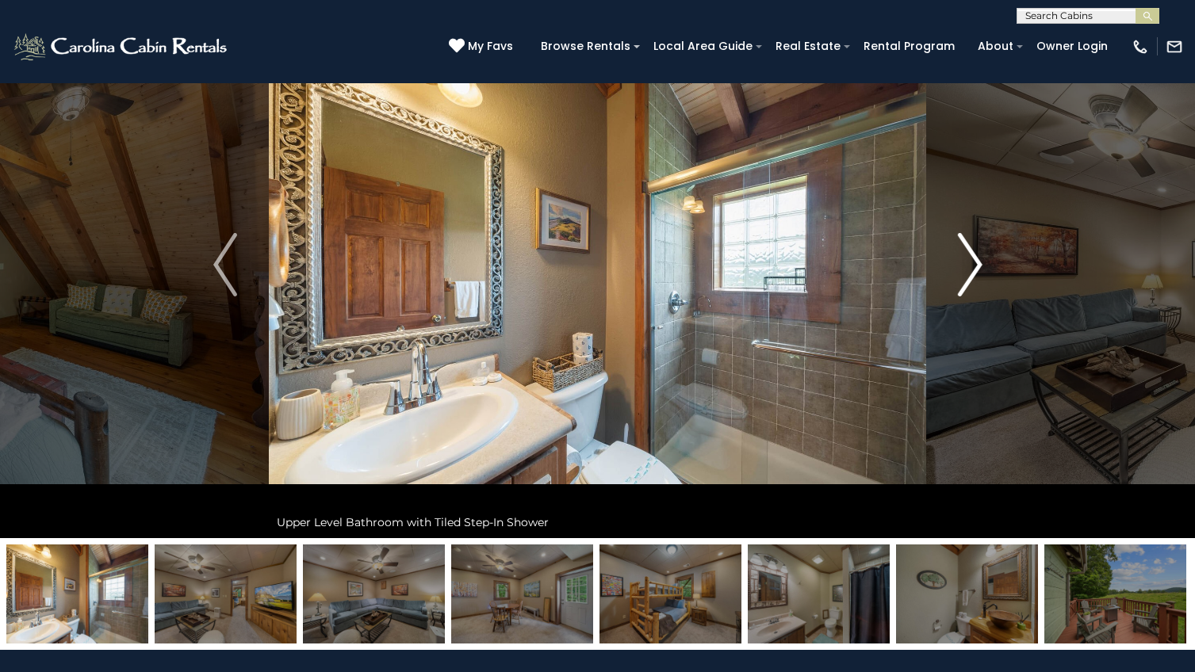
click at [976, 264] on img "Next" at bounding box center [970, 264] width 24 height 63
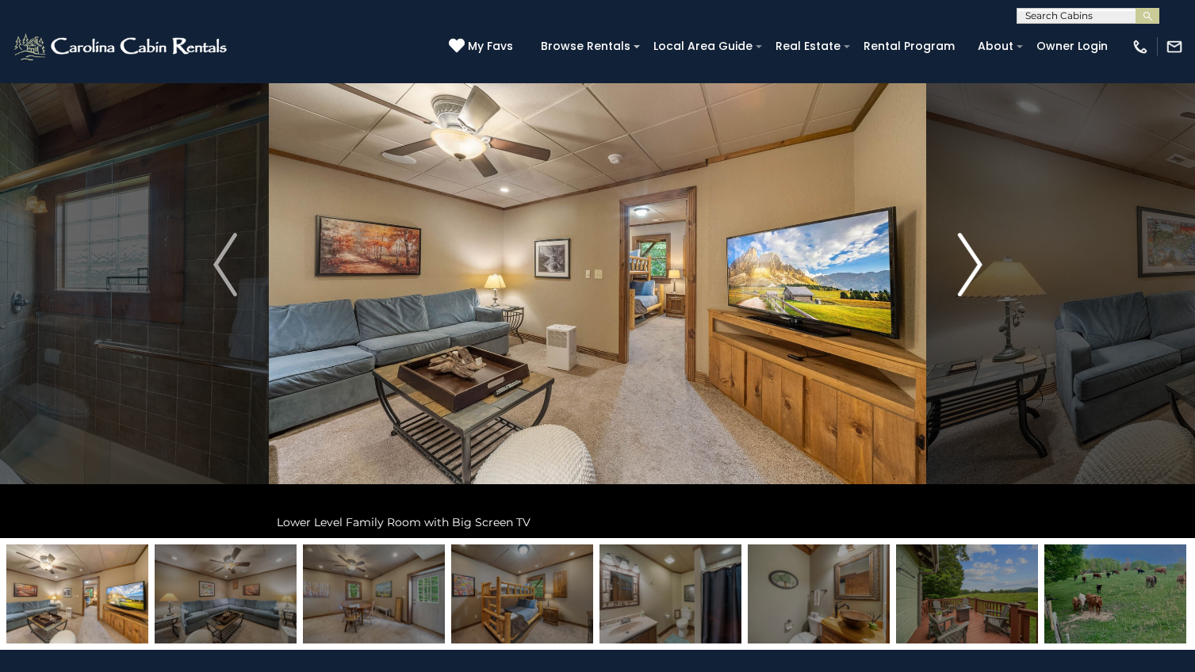
click at [976, 264] on img "Next" at bounding box center [970, 264] width 24 height 63
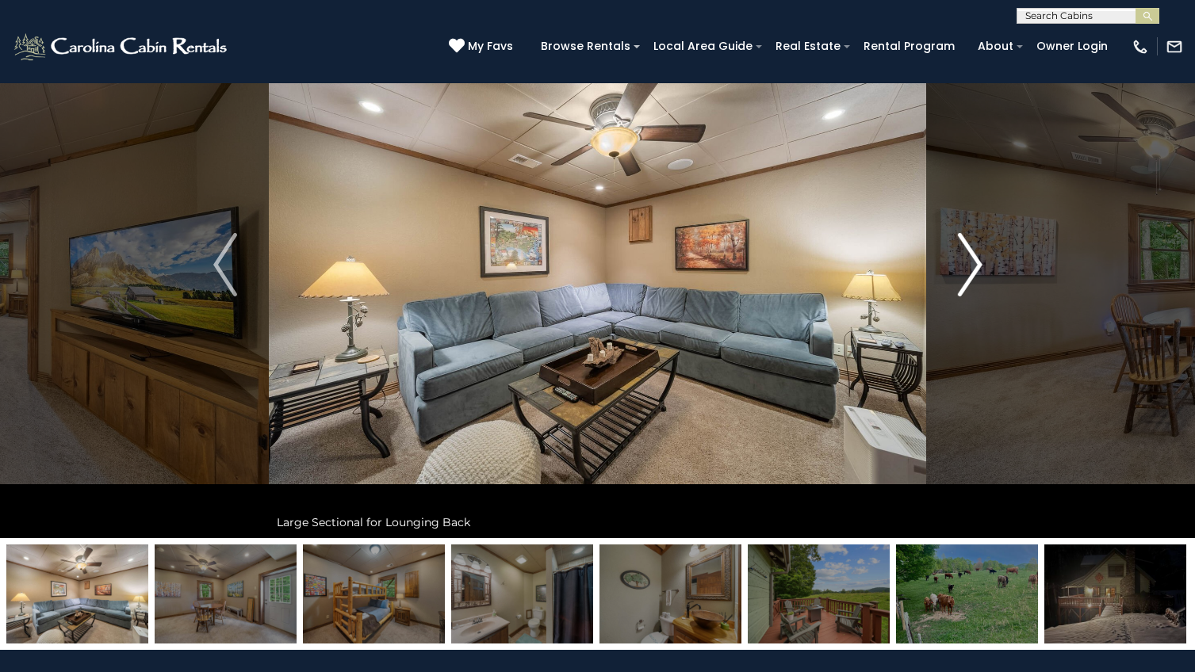
click at [976, 264] on img "Next" at bounding box center [970, 264] width 24 height 63
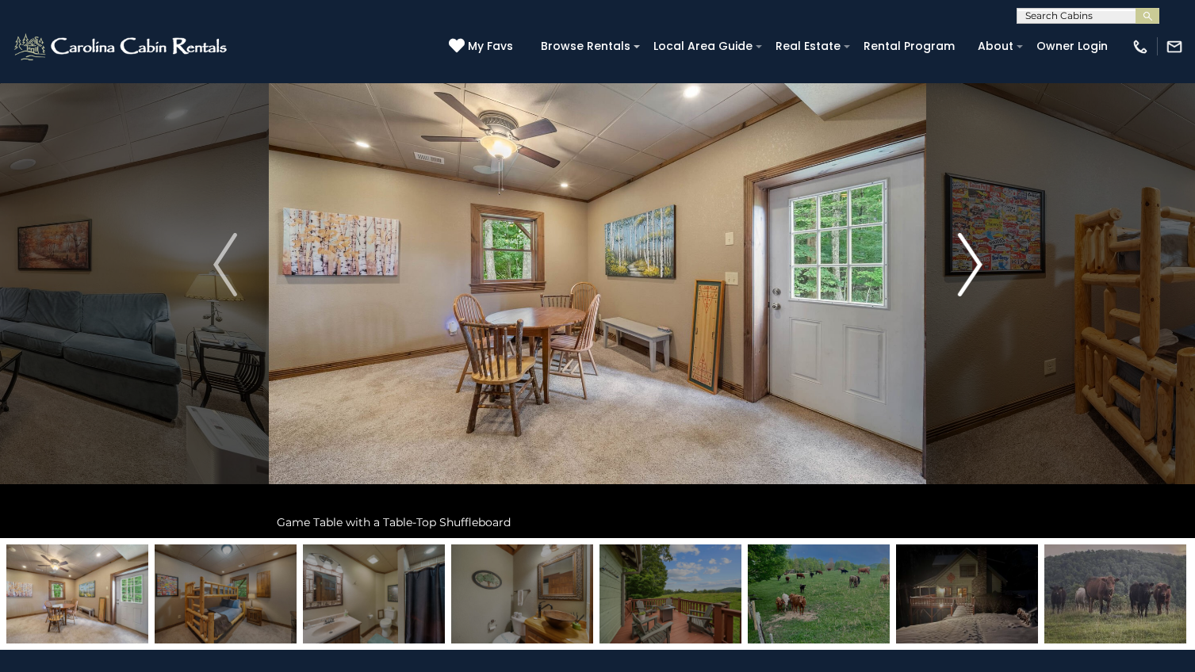
click at [976, 264] on img "Next" at bounding box center [970, 264] width 24 height 63
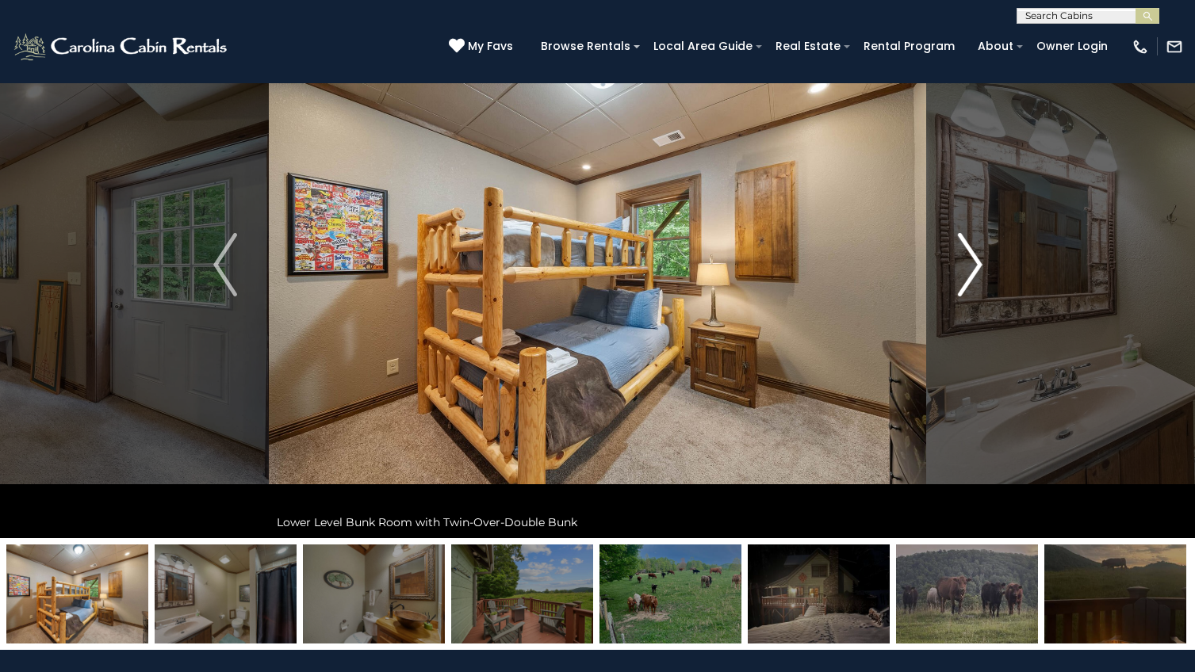
click at [976, 264] on img "Next" at bounding box center [970, 264] width 24 height 63
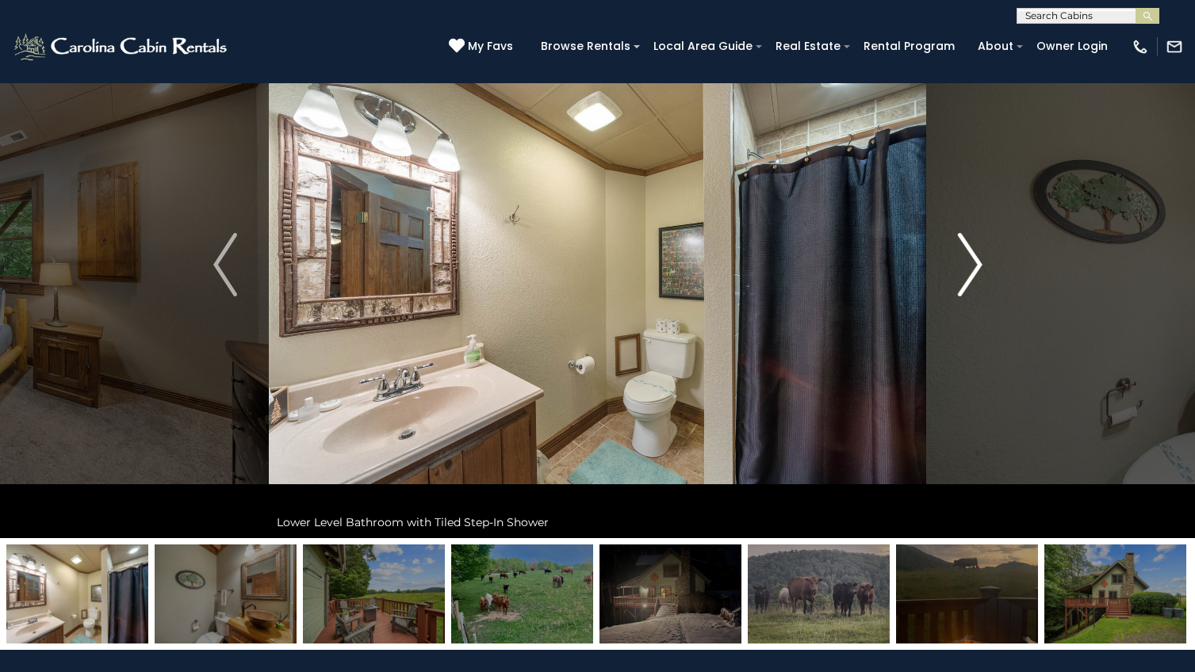
click at [976, 264] on img "Next" at bounding box center [970, 264] width 24 height 63
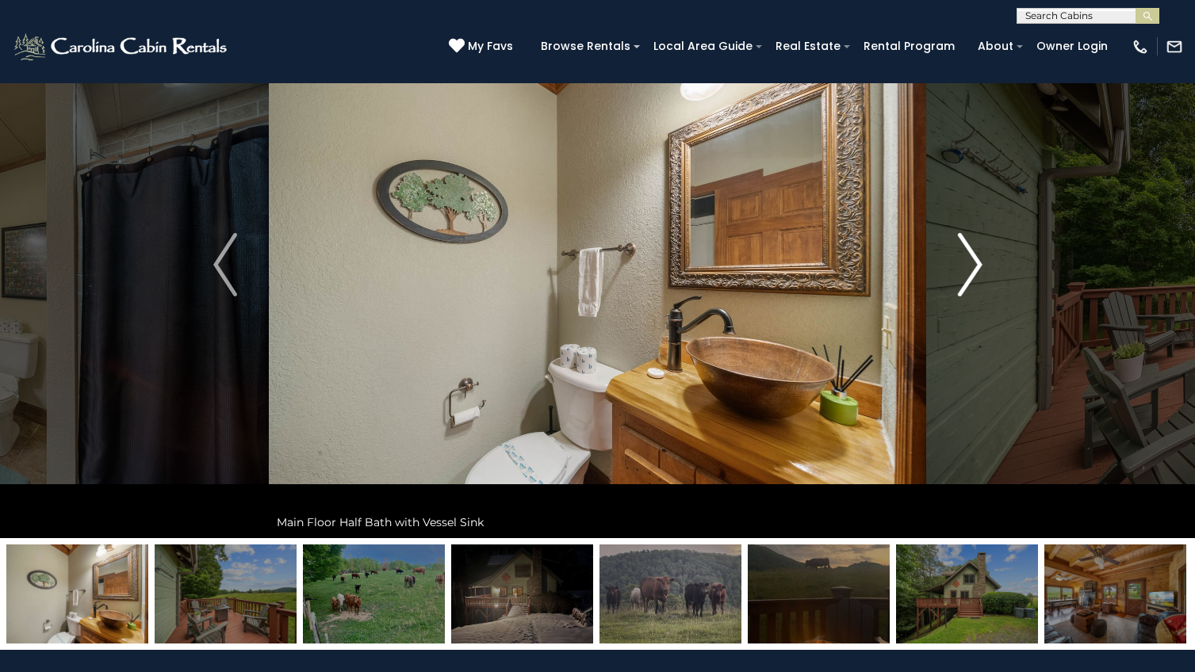
click at [976, 264] on img "Next" at bounding box center [970, 264] width 24 height 63
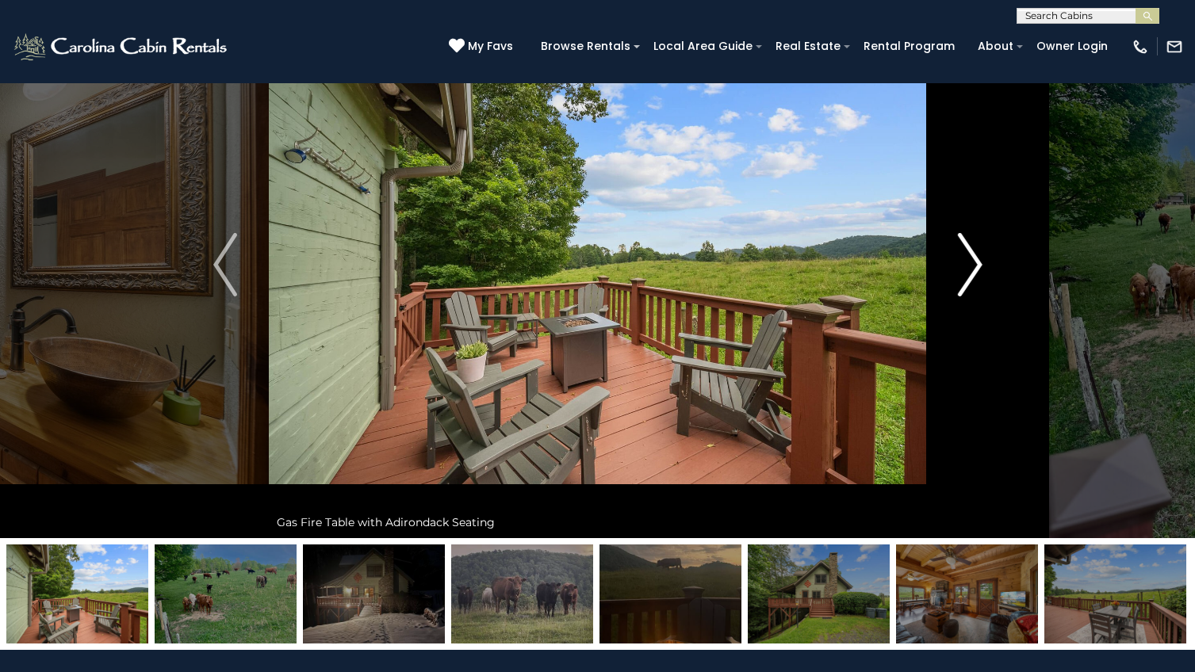
click at [976, 264] on img "Next" at bounding box center [970, 264] width 24 height 63
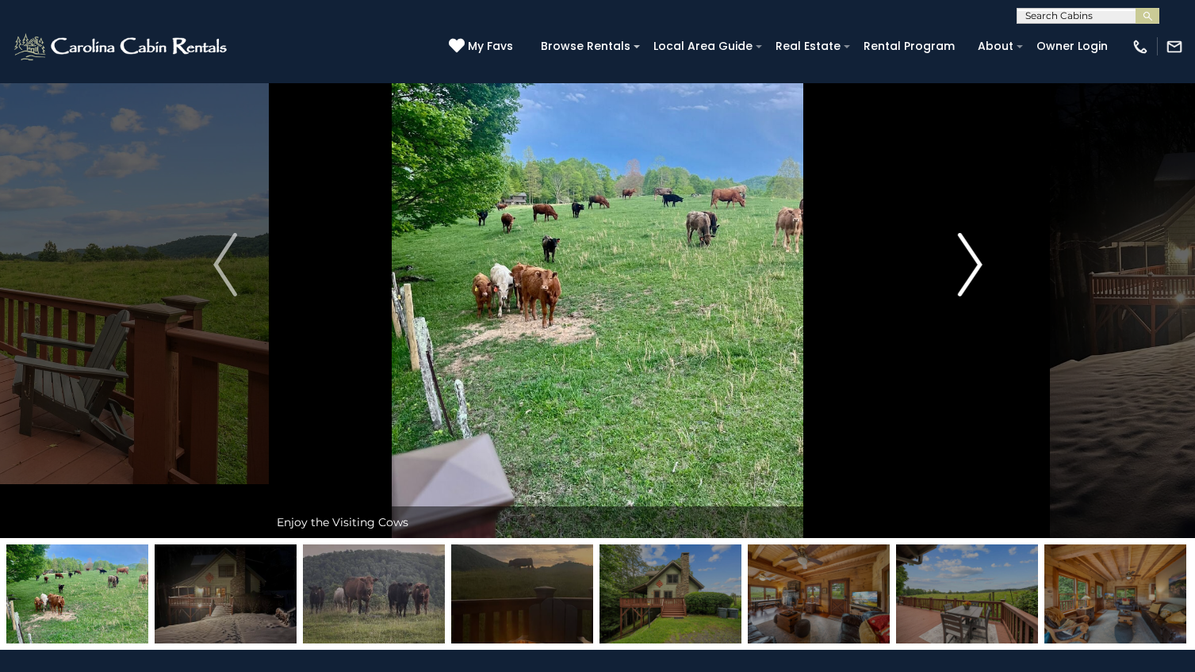
click at [976, 264] on img "Next" at bounding box center [970, 264] width 24 height 63
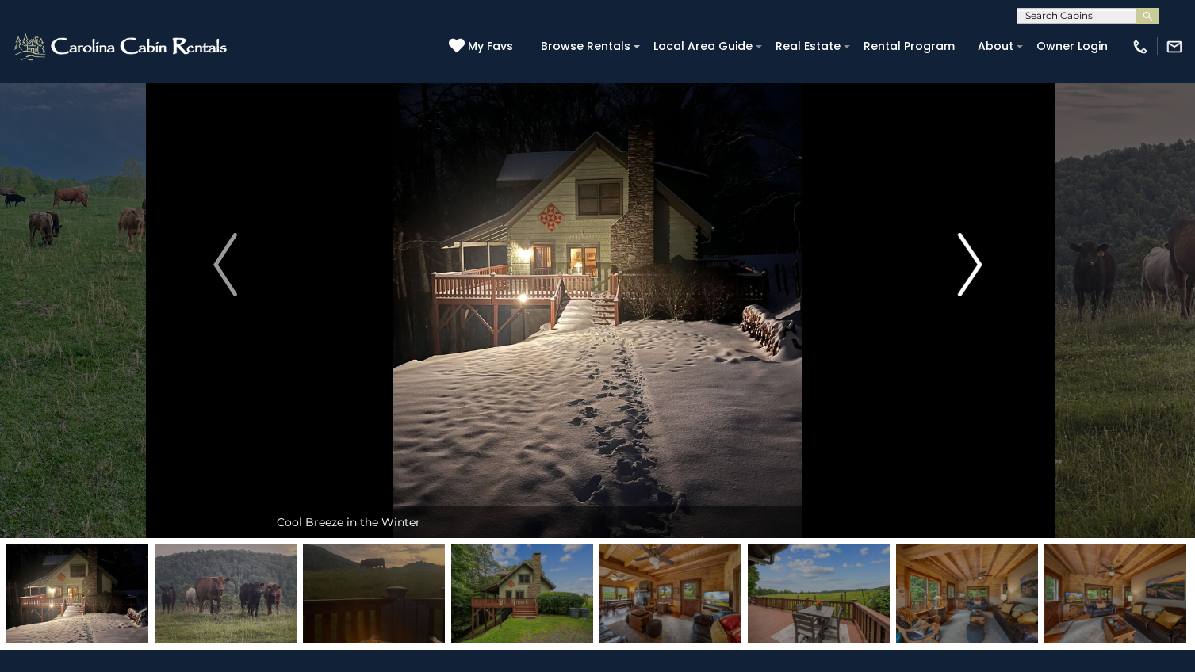
click at [976, 264] on img "Next" at bounding box center [970, 264] width 24 height 63
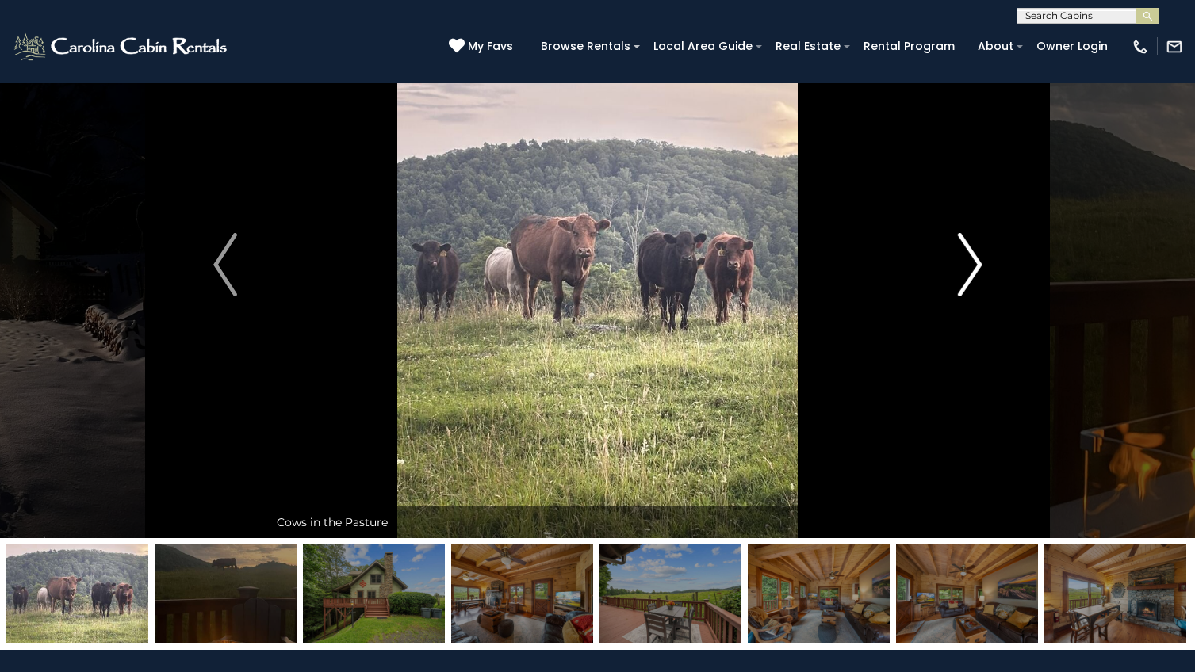
click at [976, 264] on img "Next" at bounding box center [970, 264] width 24 height 63
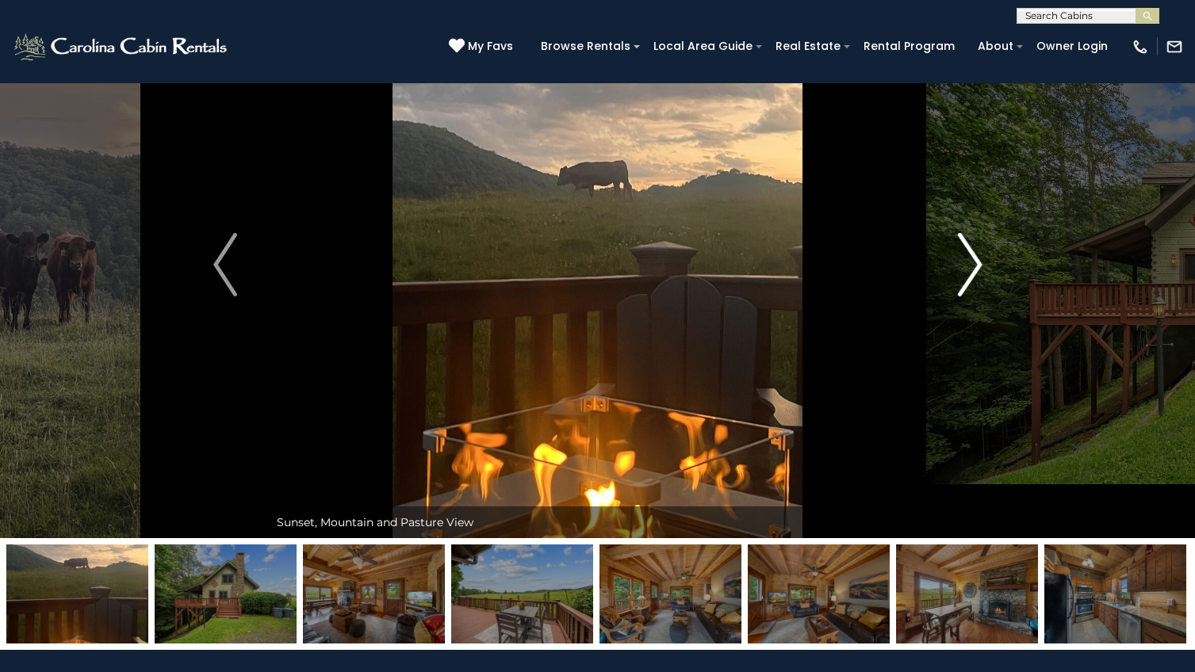
click at [976, 264] on img "Next" at bounding box center [970, 264] width 24 height 63
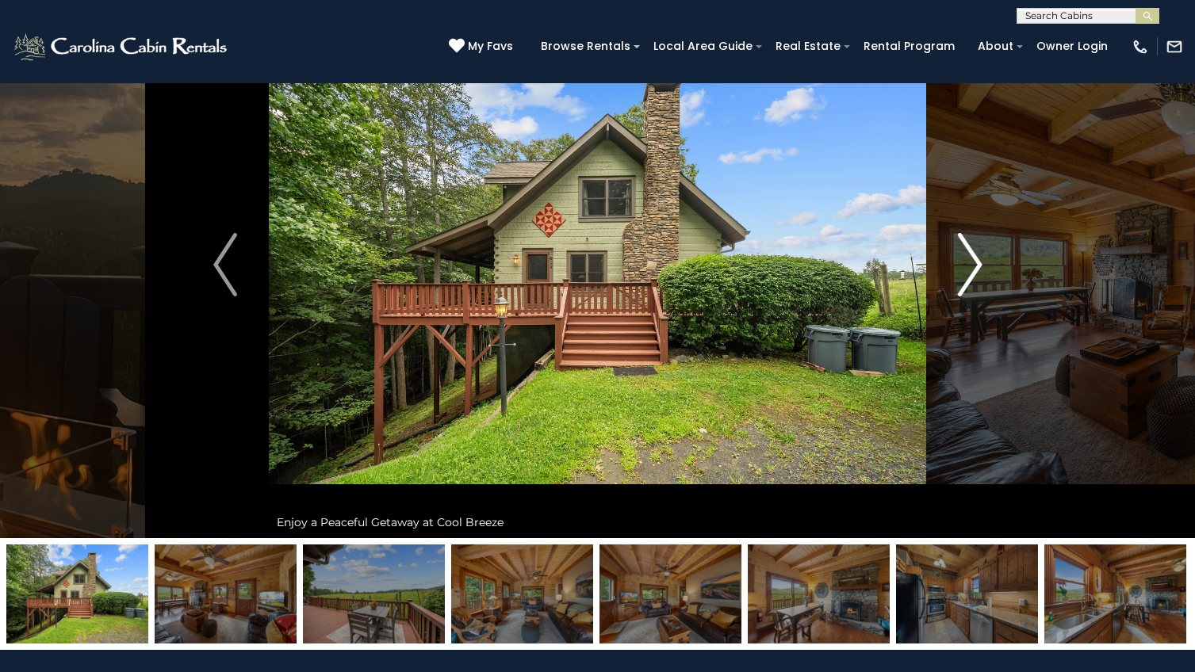
click at [976, 264] on img "Next" at bounding box center [970, 264] width 24 height 63
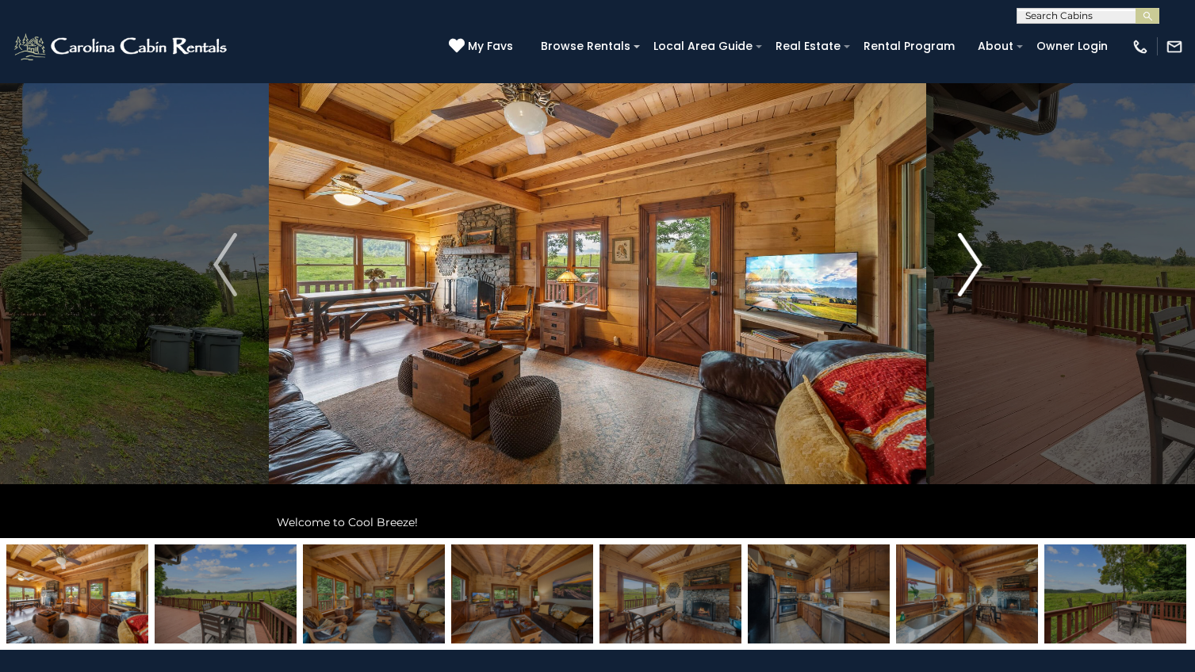
click at [976, 264] on img "Next" at bounding box center [970, 264] width 24 height 63
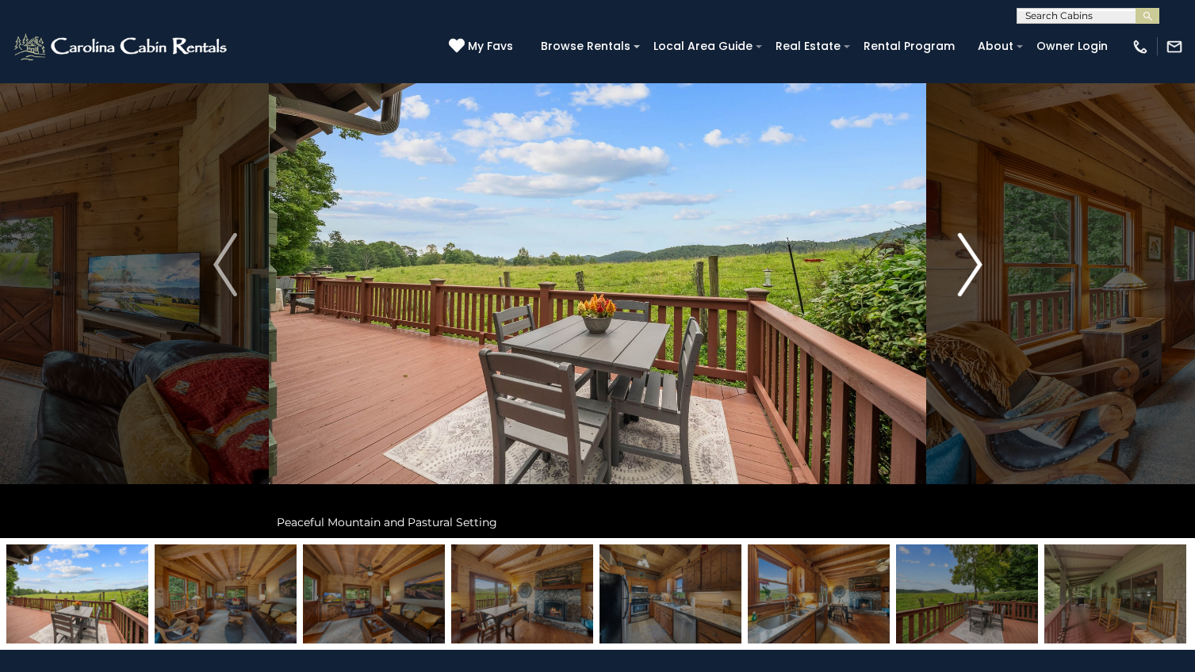
click at [976, 264] on img "Next" at bounding box center [970, 264] width 24 height 63
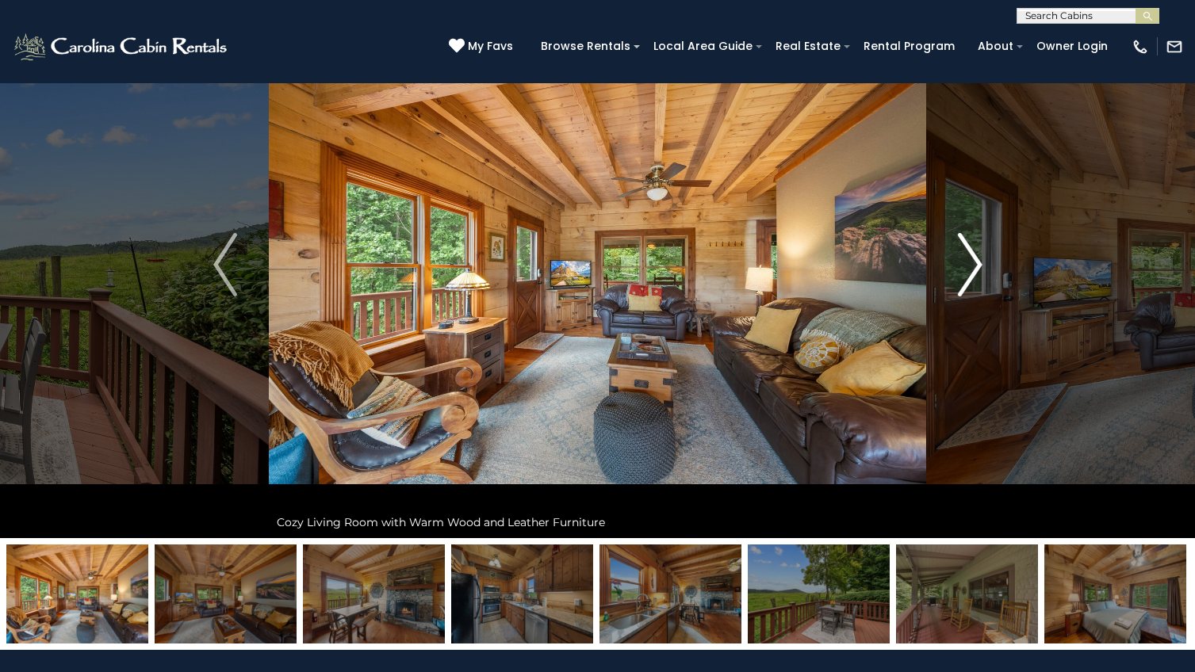
click at [976, 264] on img "Next" at bounding box center [970, 264] width 24 height 63
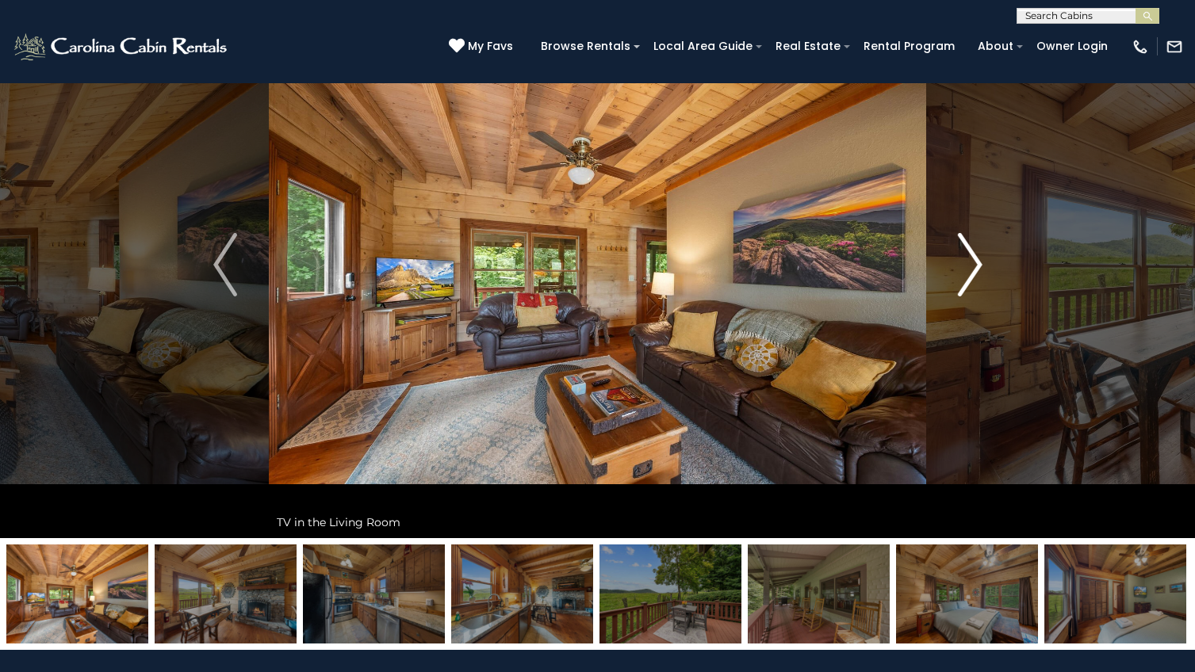
click at [976, 264] on img "Next" at bounding box center [970, 264] width 24 height 63
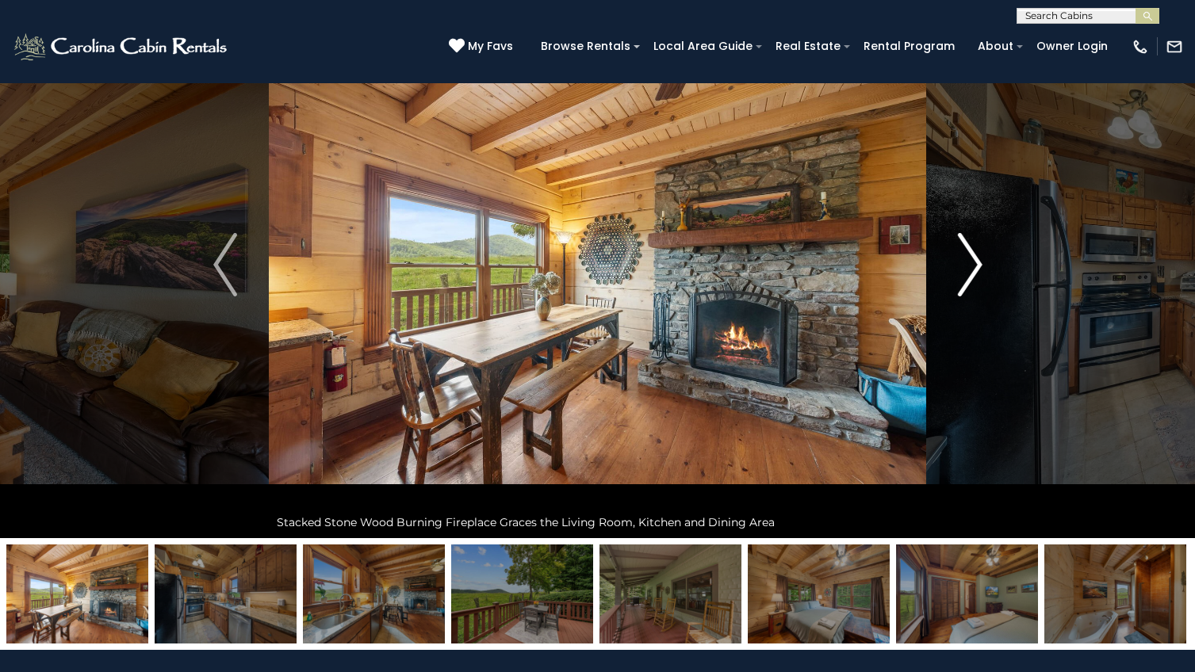
click at [976, 264] on img "Next" at bounding box center [970, 264] width 24 height 63
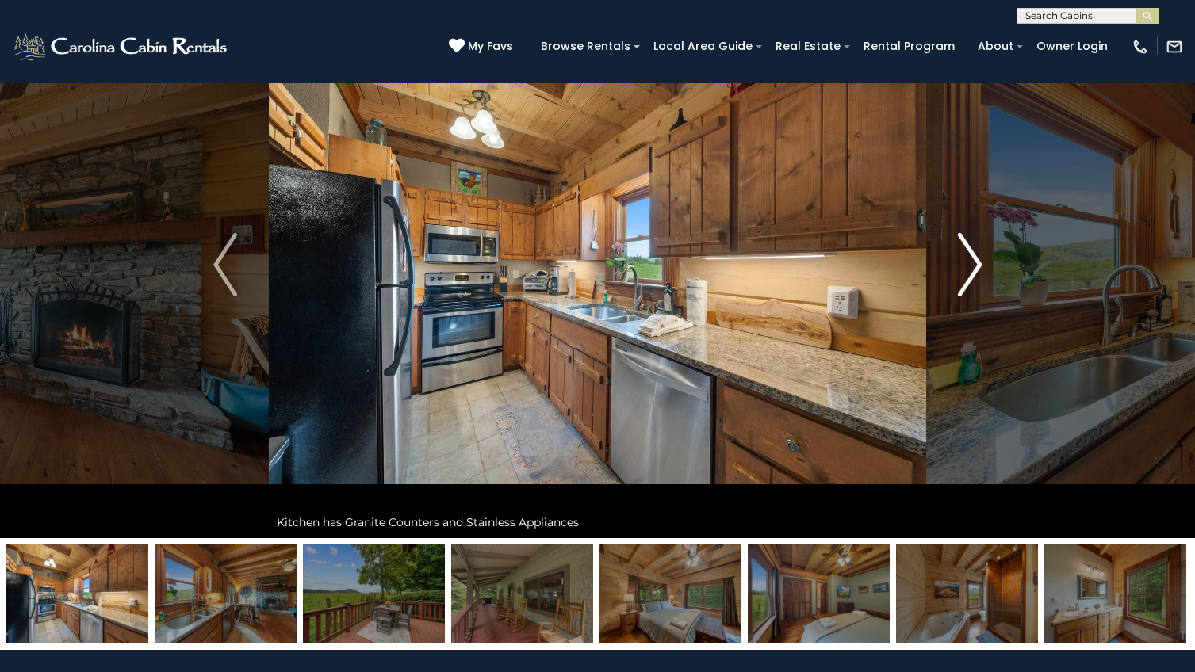
click at [976, 264] on img "Next" at bounding box center [970, 264] width 24 height 63
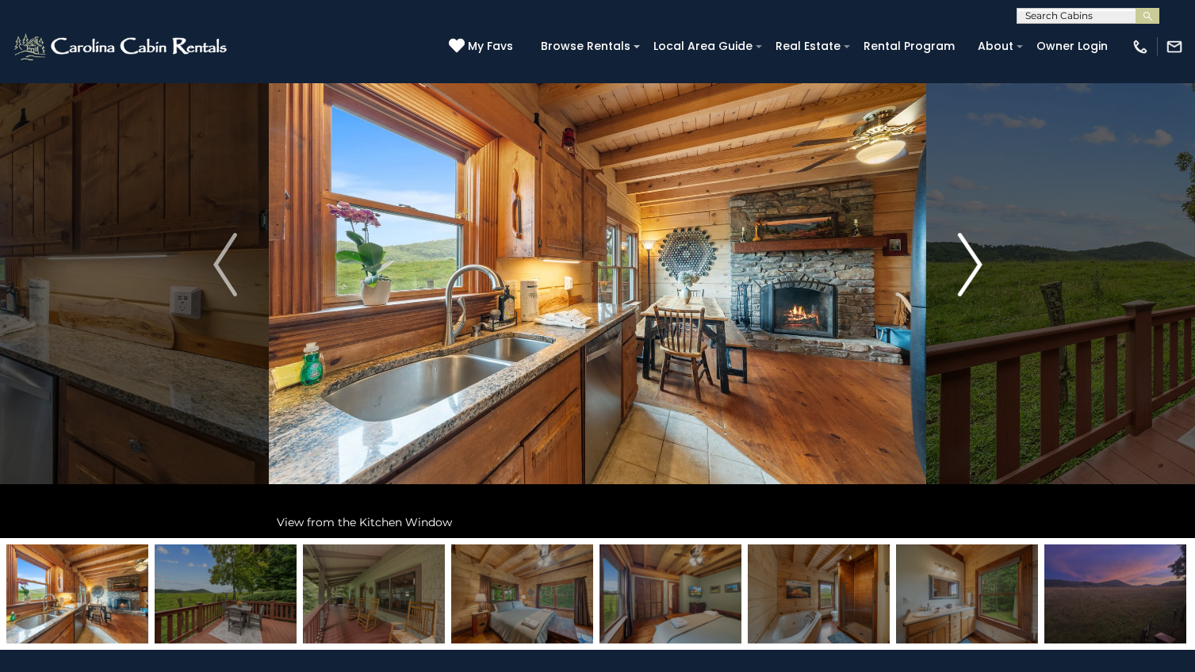
click at [976, 264] on img "Next" at bounding box center [970, 264] width 24 height 63
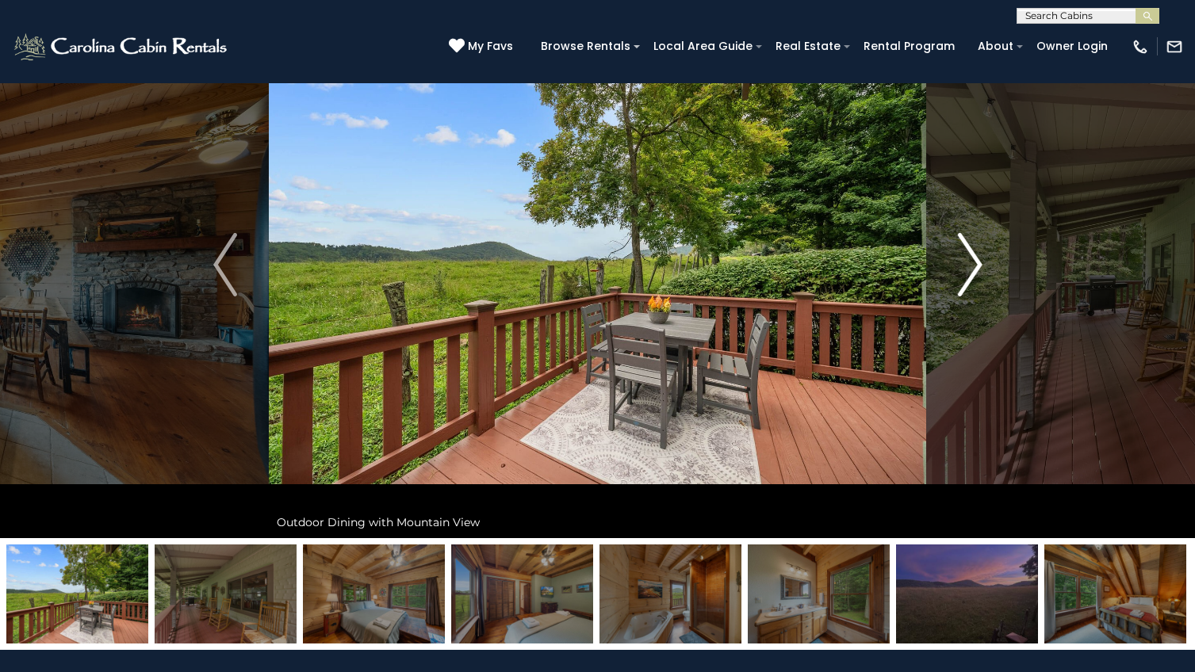
click at [976, 264] on img "Next" at bounding box center [970, 264] width 24 height 63
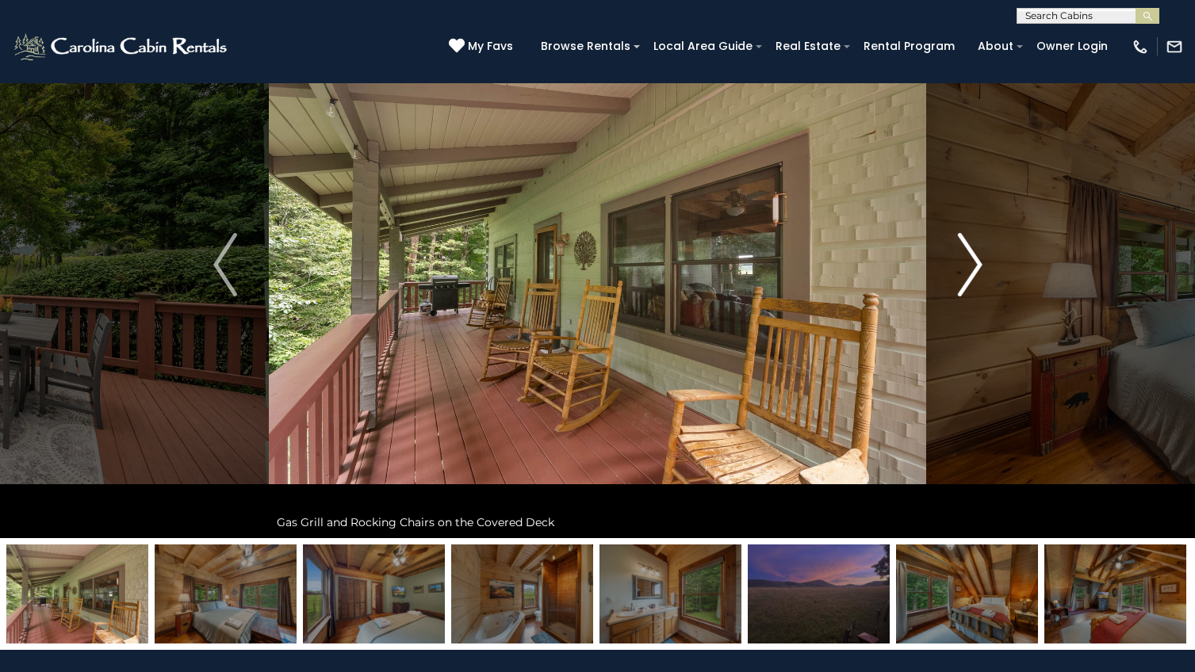
click at [976, 264] on img "Next" at bounding box center [970, 264] width 24 height 63
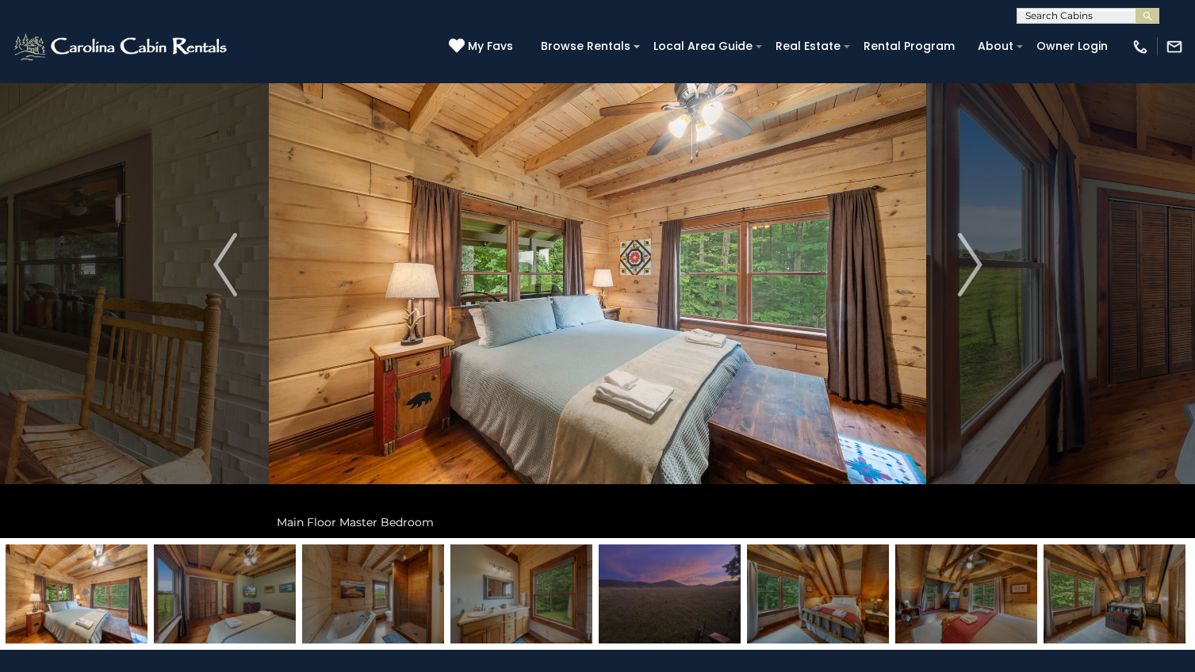
click at [685, 568] on img at bounding box center [669, 594] width 142 height 99
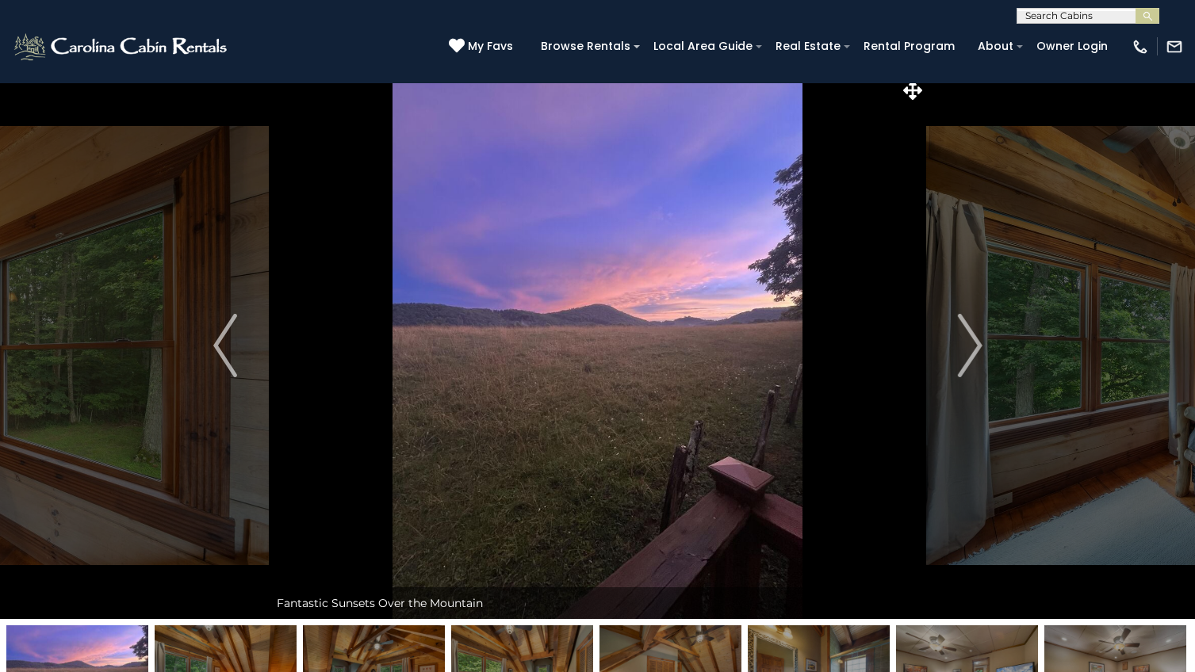
scroll to position [11, 0]
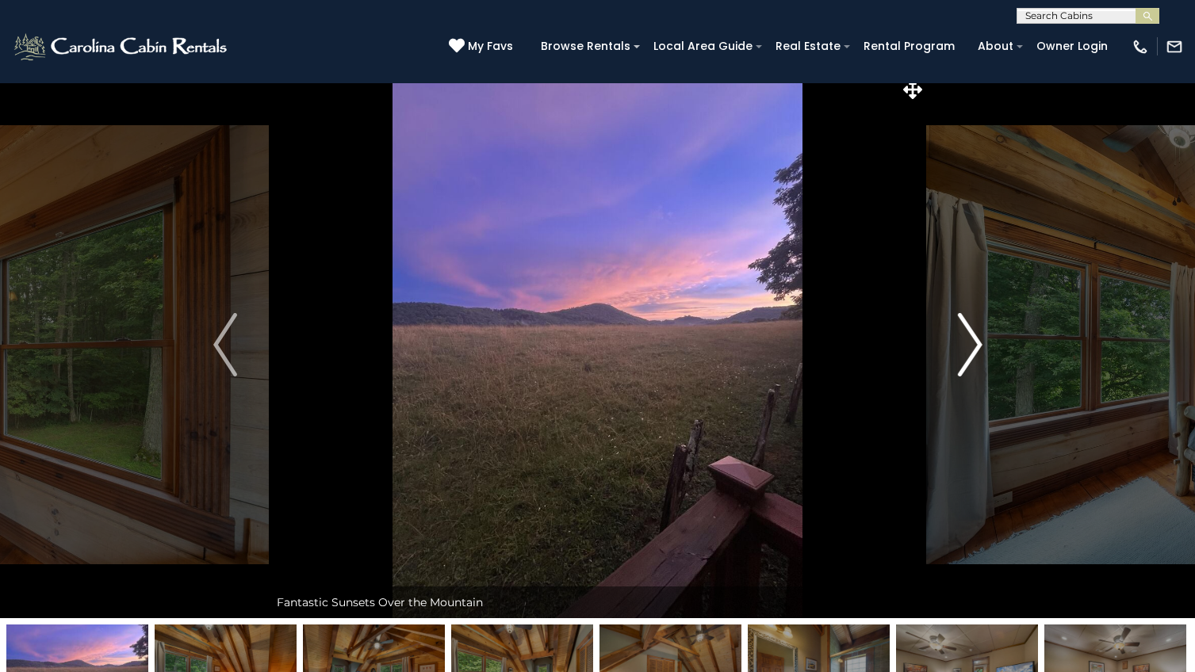
click at [978, 369] on img "Next" at bounding box center [970, 344] width 24 height 63
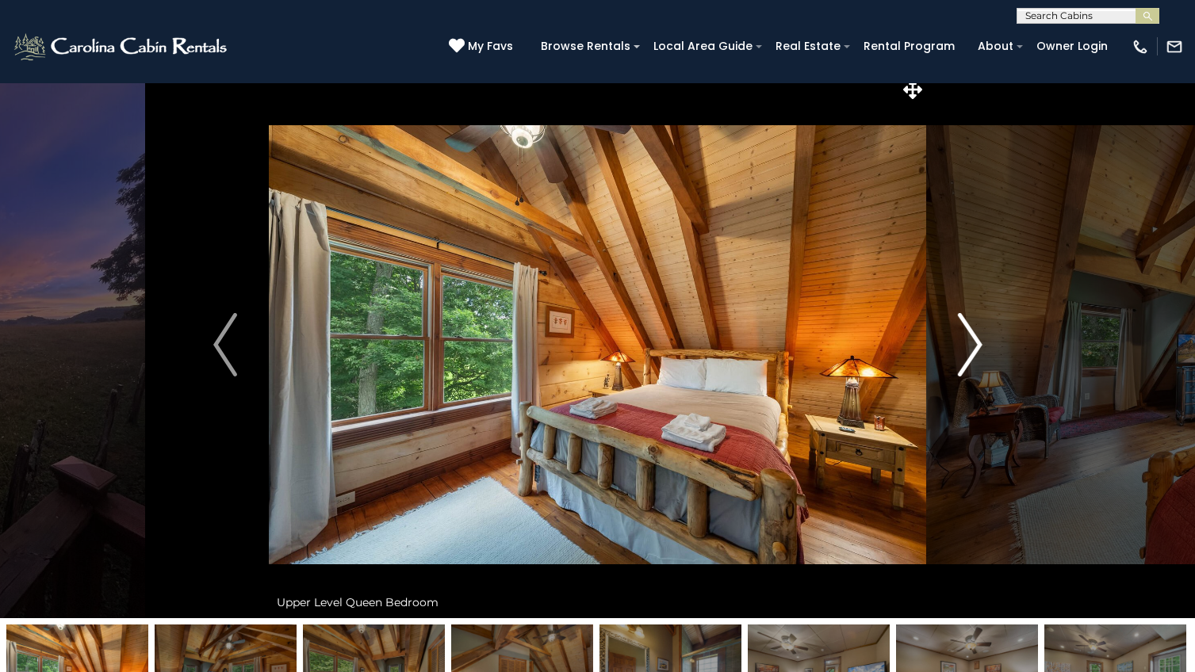
click at [978, 369] on img "Next" at bounding box center [970, 344] width 24 height 63
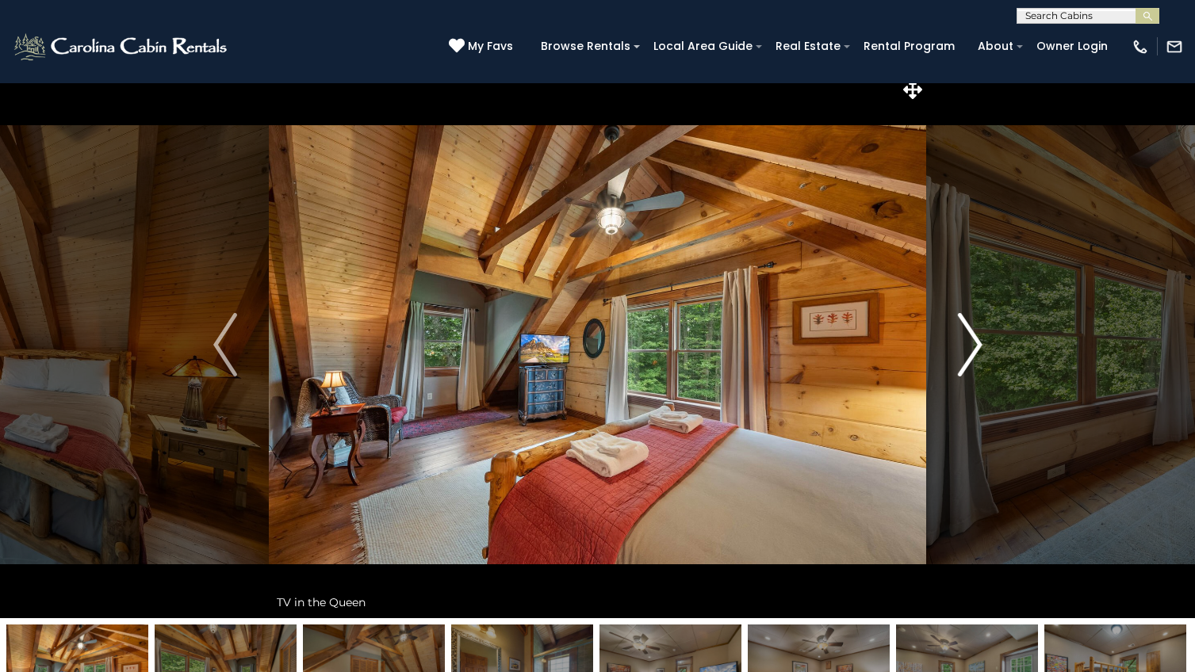
click at [978, 369] on img "Next" at bounding box center [970, 344] width 24 height 63
